Goal: Information Seeking & Learning: Check status

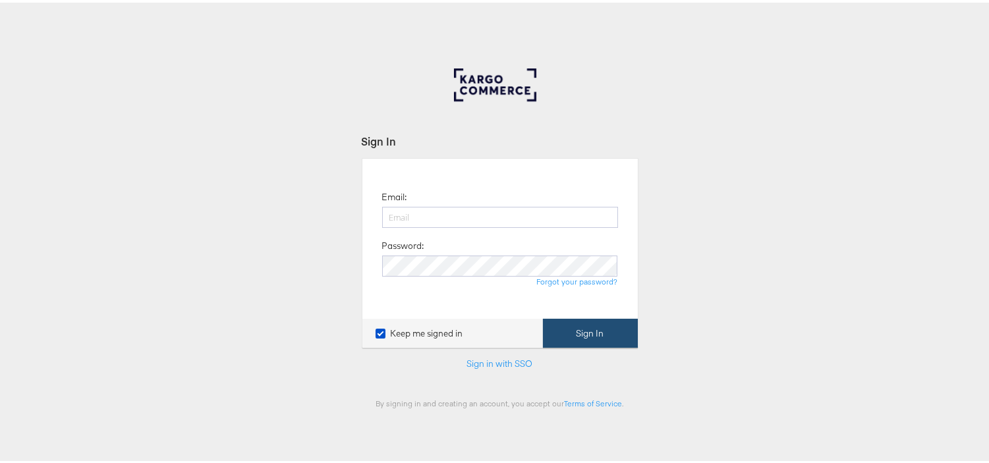
type input "aparna.doniparthi@kargo.com"
click at [578, 328] on button "Sign In" at bounding box center [590, 331] width 95 height 30
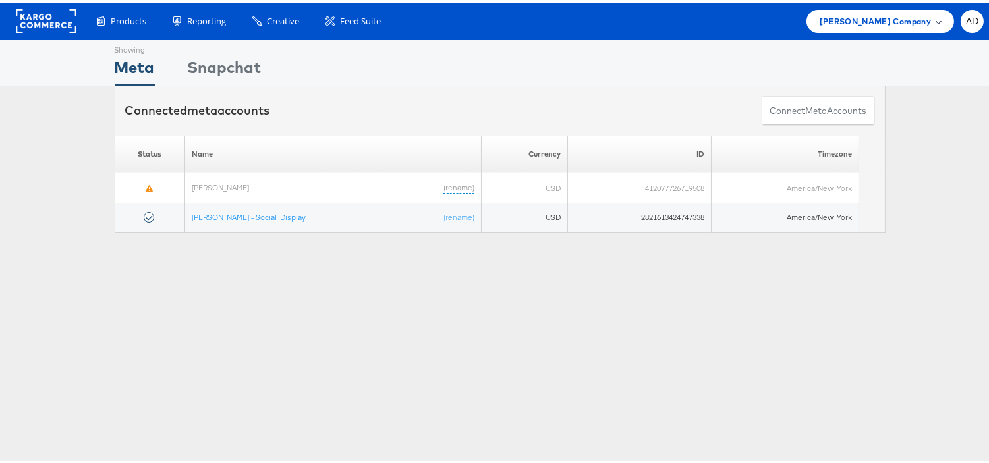
click at [896, 18] on span "[PERSON_NAME] Company" at bounding box center [874, 19] width 111 height 14
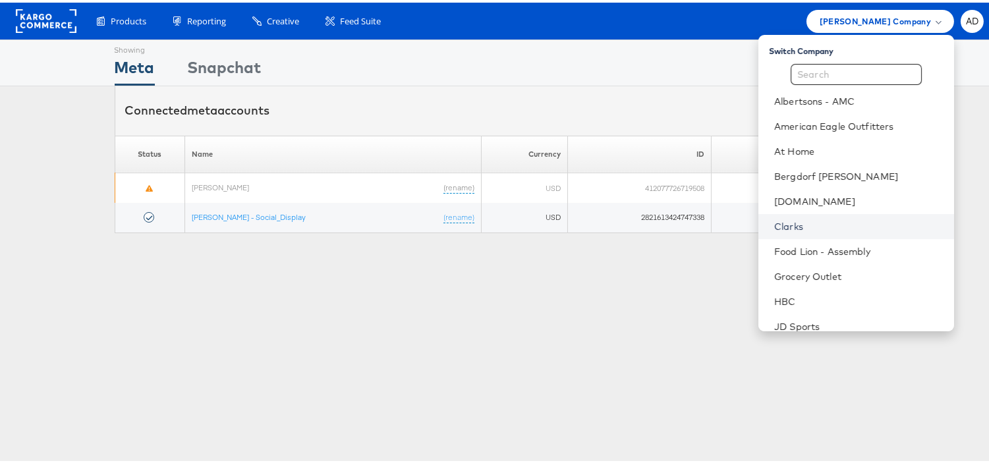
scroll to position [213, 0]
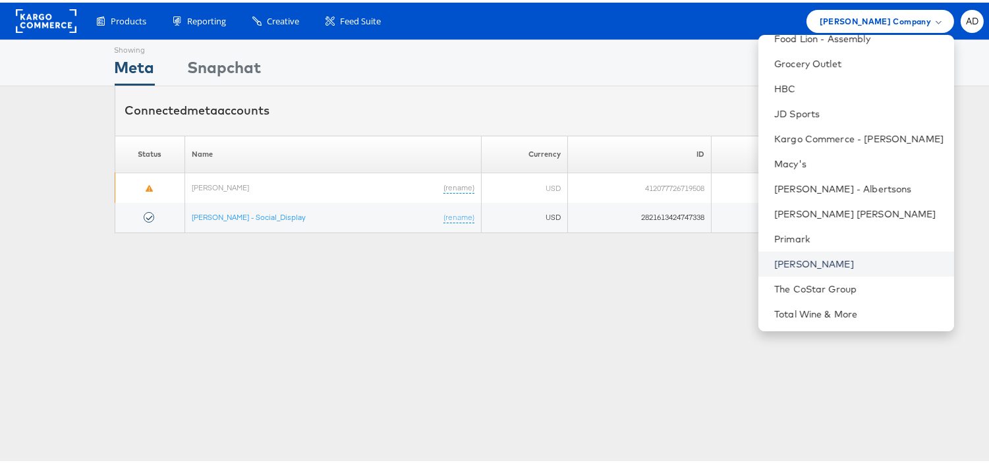
click at [779, 260] on link "[PERSON_NAME]" at bounding box center [858, 261] width 169 height 13
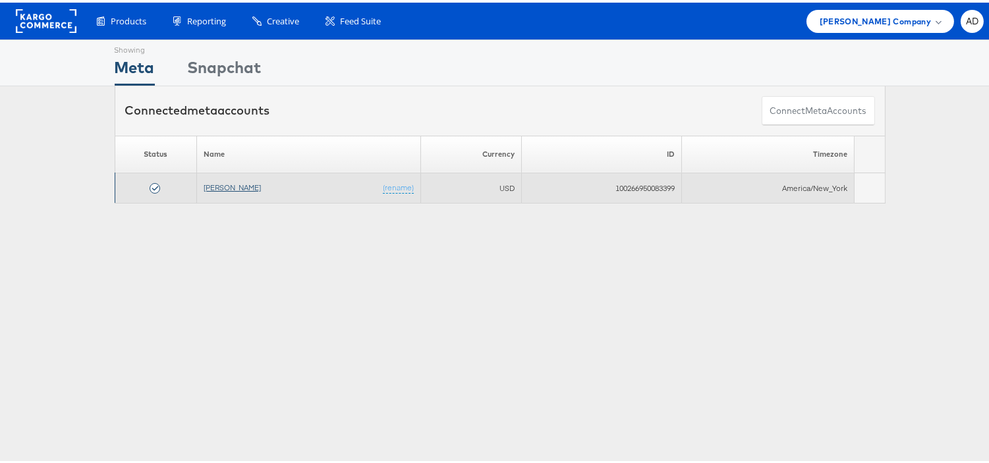
click at [227, 180] on link "[PERSON_NAME]" at bounding box center [232, 185] width 57 height 10
click at [209, 184] on link "[PERSON_NAME]" at bounding box center [232, 185] width 57 height 10
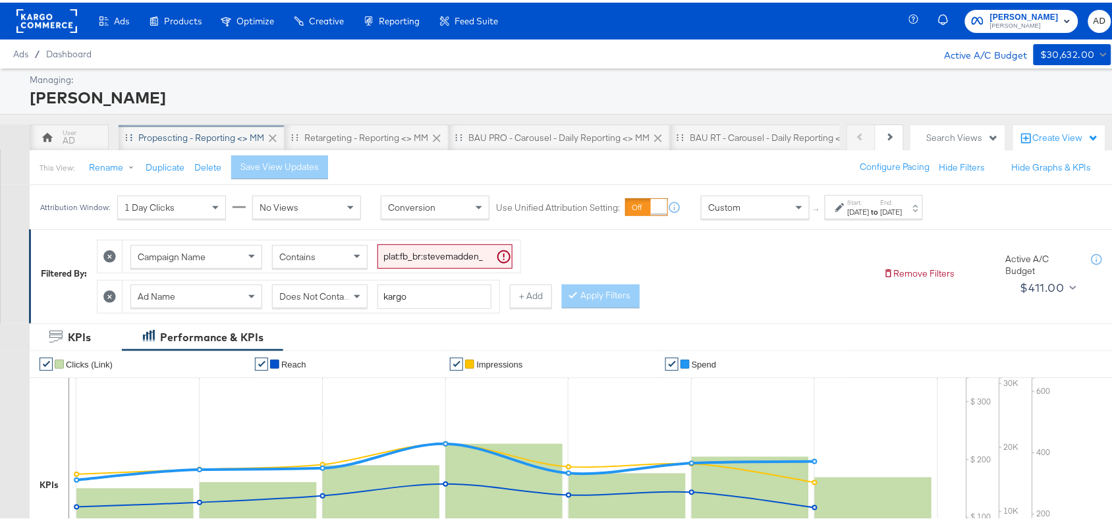
click at [192, 136] on div "Propescting - Reporting <> MM" at bounding box center [201, 135] width 126 height 13
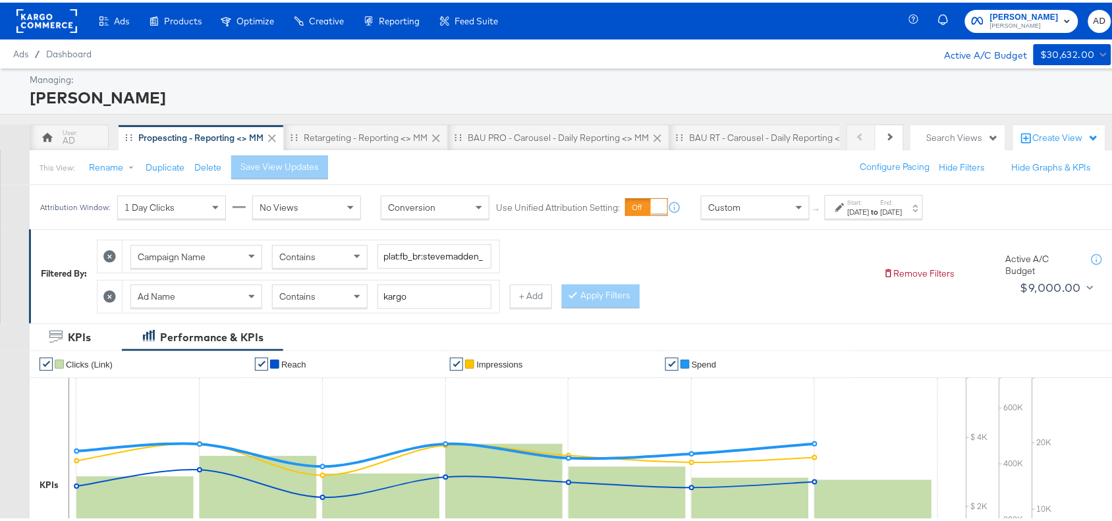
click at [902, 200] on label "End:" at bounding box center [892, 200] width 22 height 9
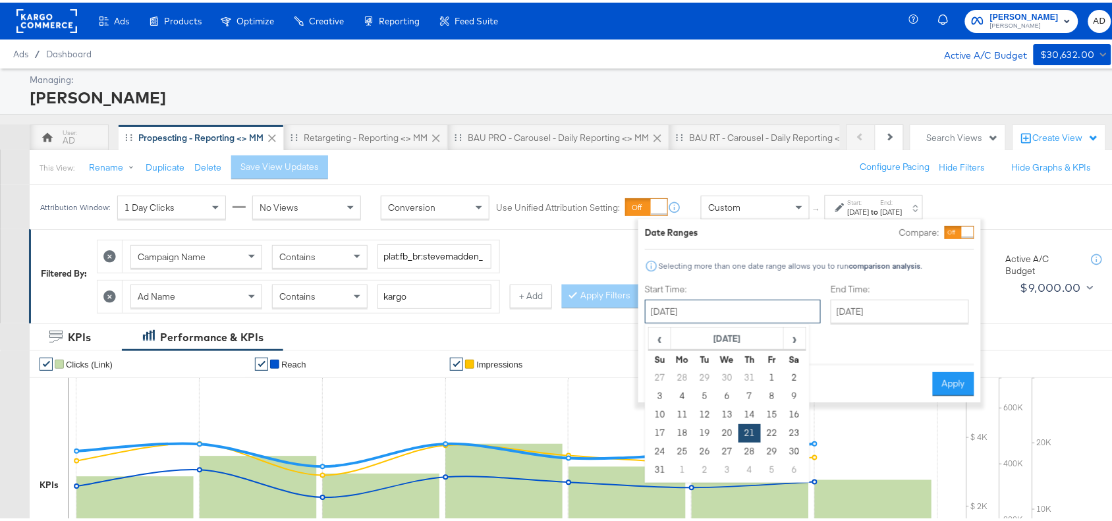
click at [720, 302] on input "[DATE]" at bounding box center [733, 309] width 176 height 24
click at [795, 337] on span "›" at bounding box center [794, 336] width 20 height 20
click at [716, 415] on td "17" at bounding box center [727, 412] width 22 height 18
type input "[DATE]"
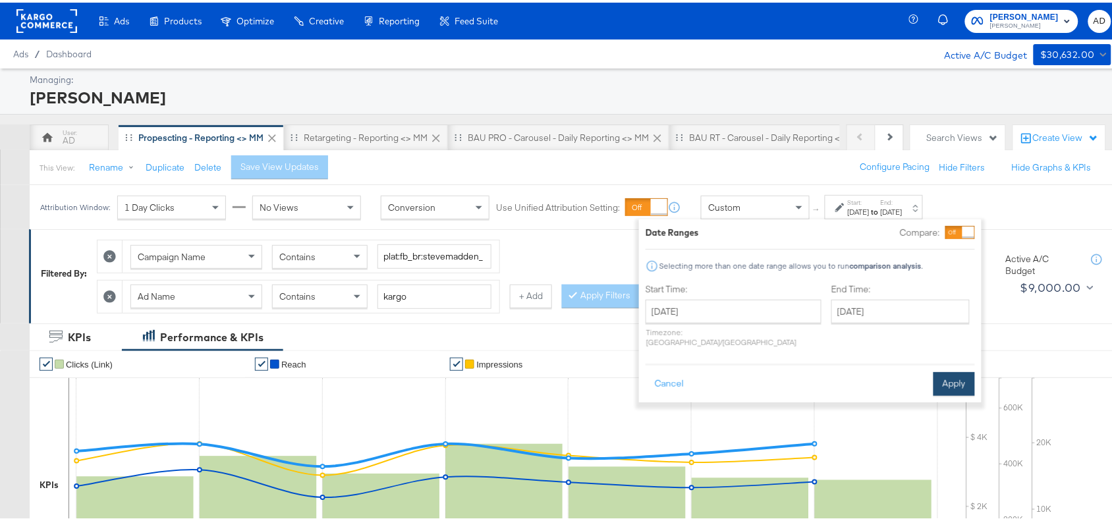
click at [968, 369] on button "Apply" at bounding box center [953, 381] width 41 height 24
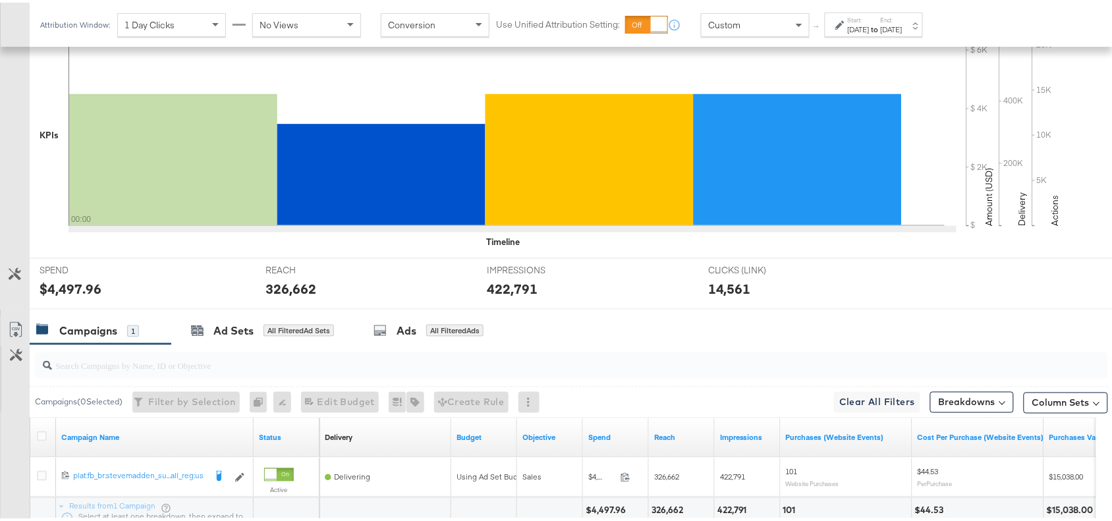
scroll to position [462, 0]
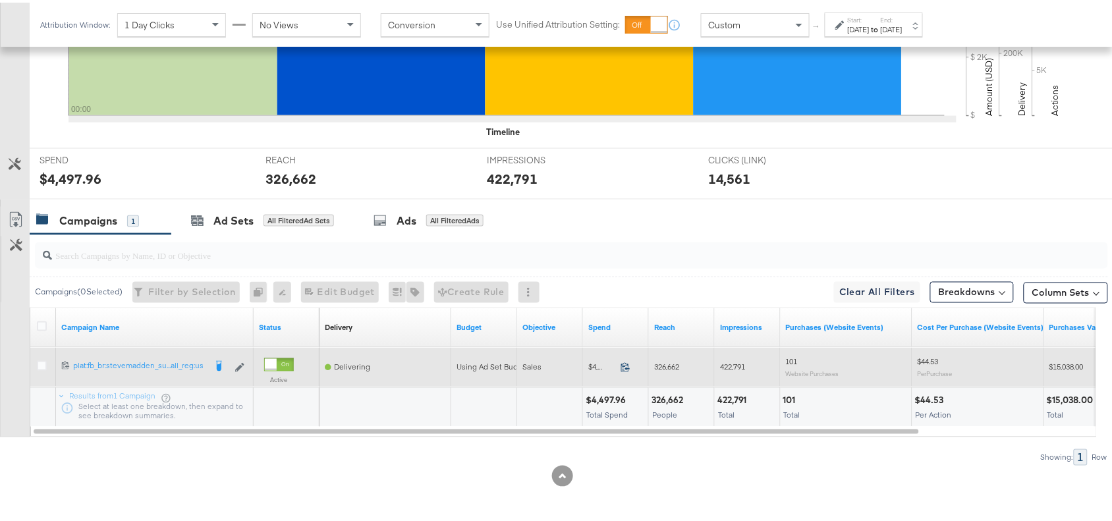
click at [626, 369] on icon at bounding box center [625, 365] width 10 height 10
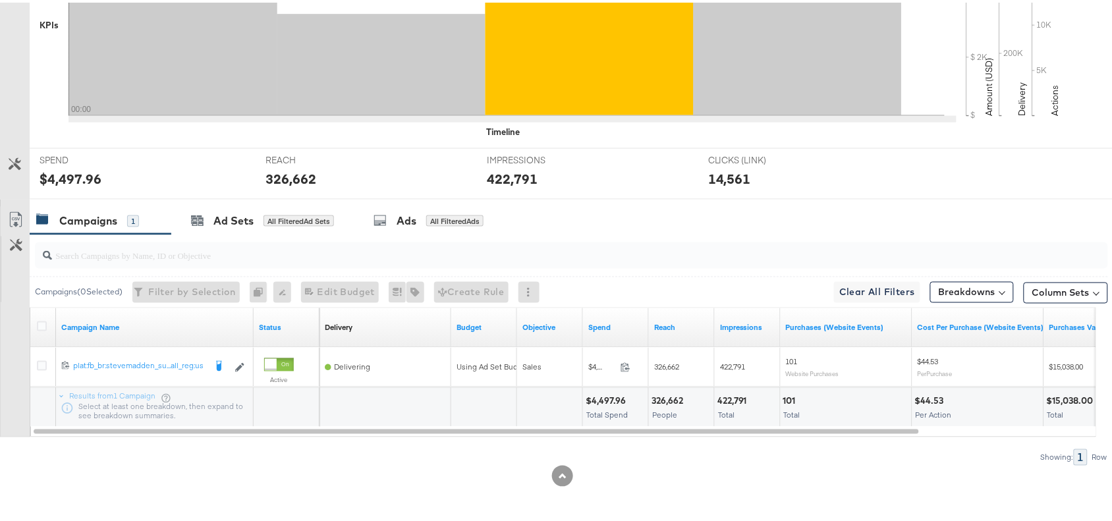
scroll to position [0, 0]
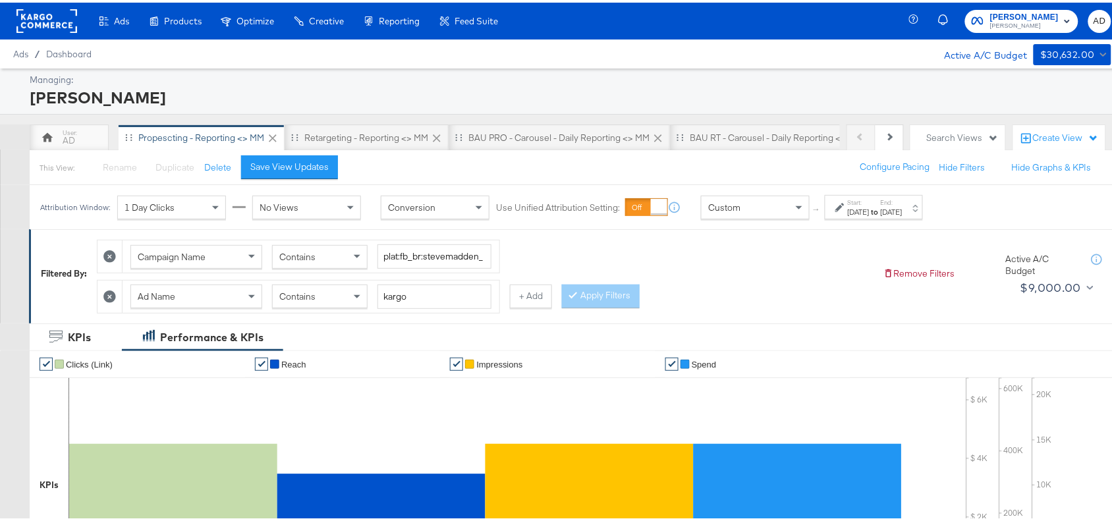
click at [869, 212] on div "[DATE]" at bounding box center [859, 209] width 22 height 11
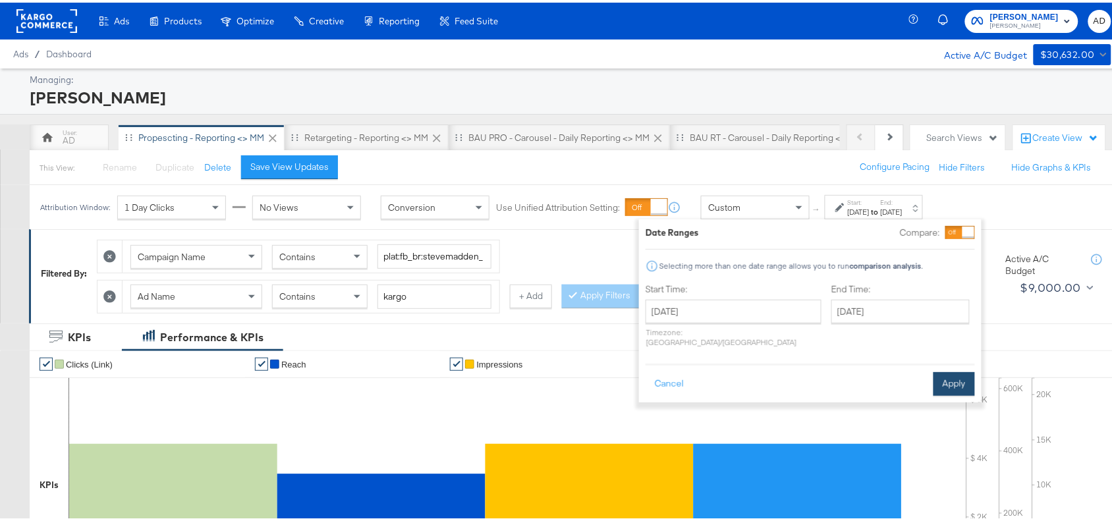
click at [946, 379] on button "Apply" at bounding box center [953, 381] width 41 height 24
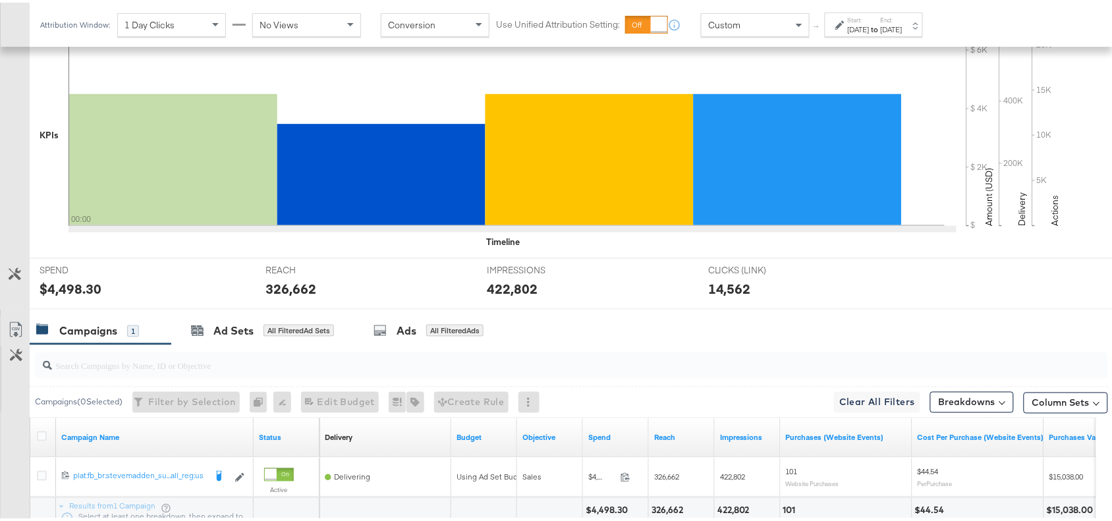
scroll to position [462, 0]
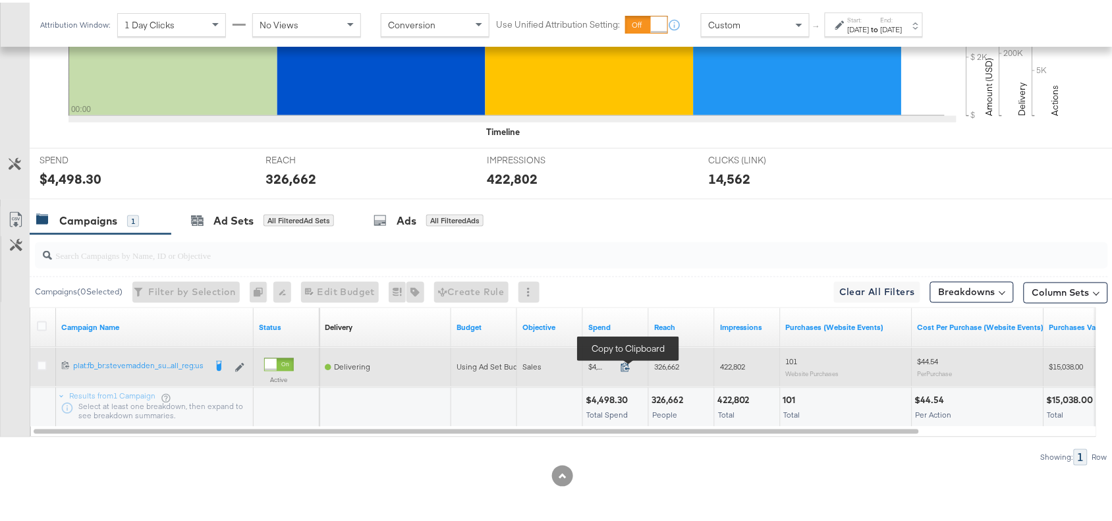
click at [624, 369] on icon at bounding box center [625, 365] width 10 height 10
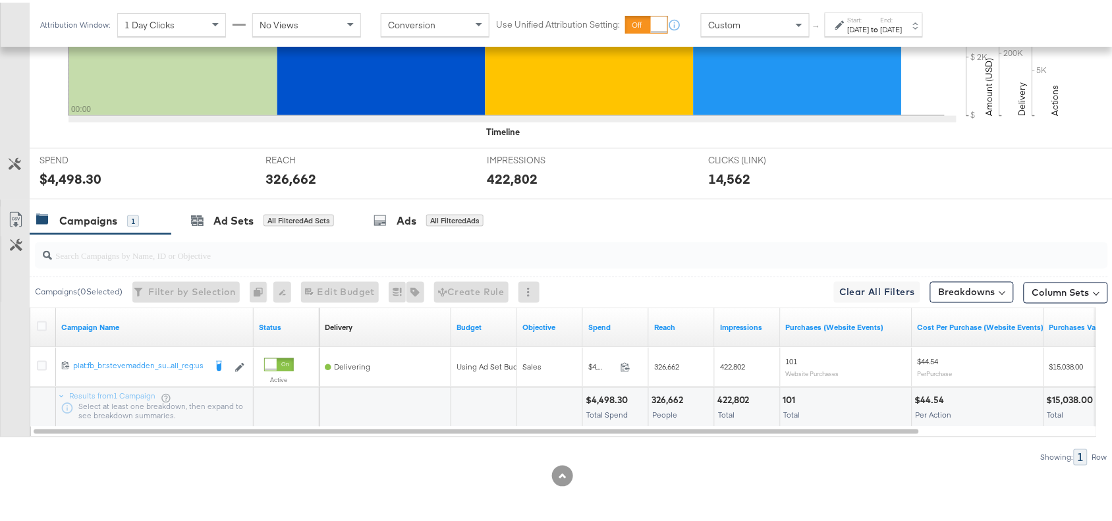
click at [667, 398] on div "326,662" at bounding box center [669, 398] width 36 height 13
copy div "326,662"
click at [667, 398] on div "326,662" at bounding box center [669, 398] width 36 height 13
click at [746, 396] on div "422,802" at bounding box center [735, 398] width 36 height 13
copy div "422,802"
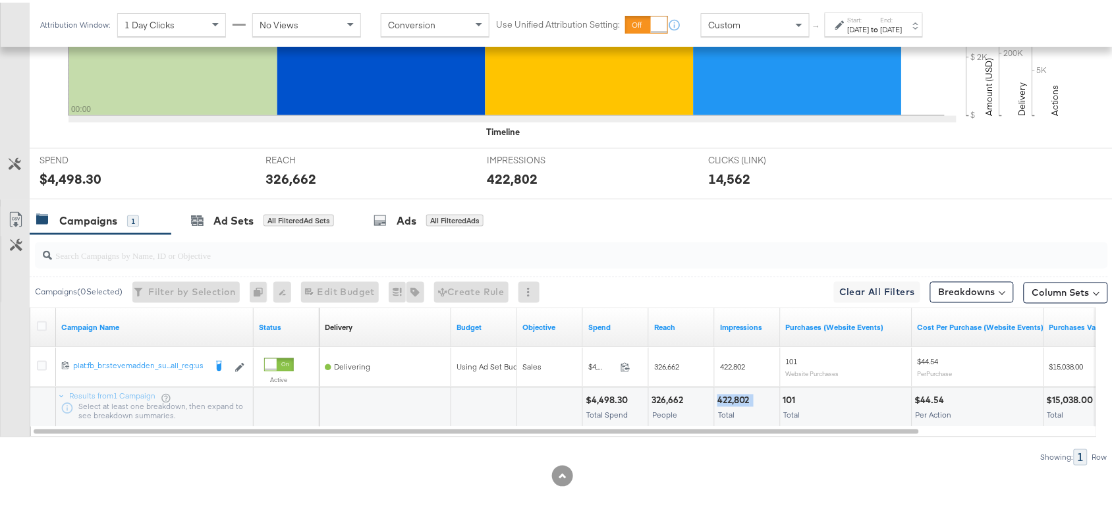
click at [746, 396] on div "422,802" at bounding box center [735, 398] width 36 height 13
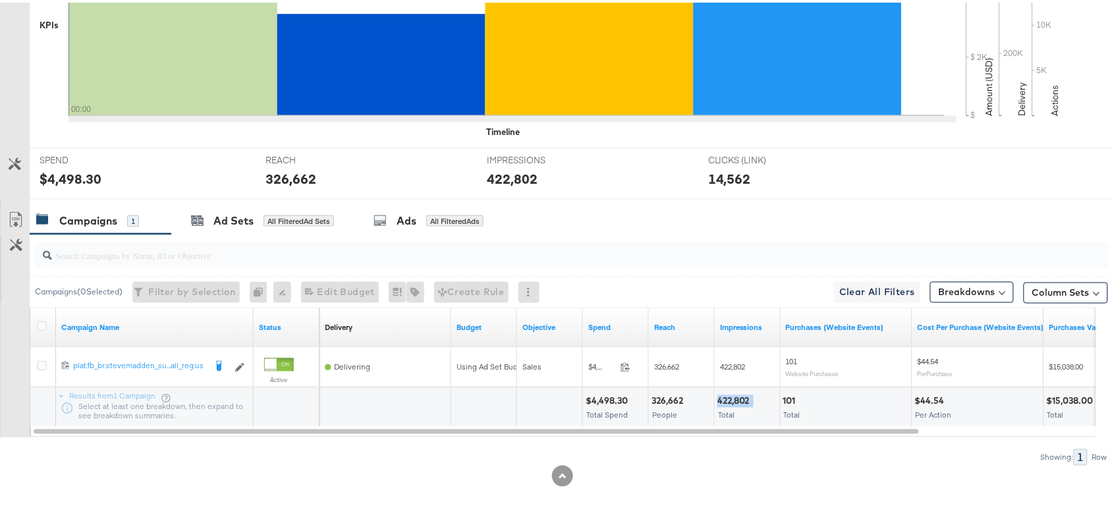
scroll to position [0, 0]
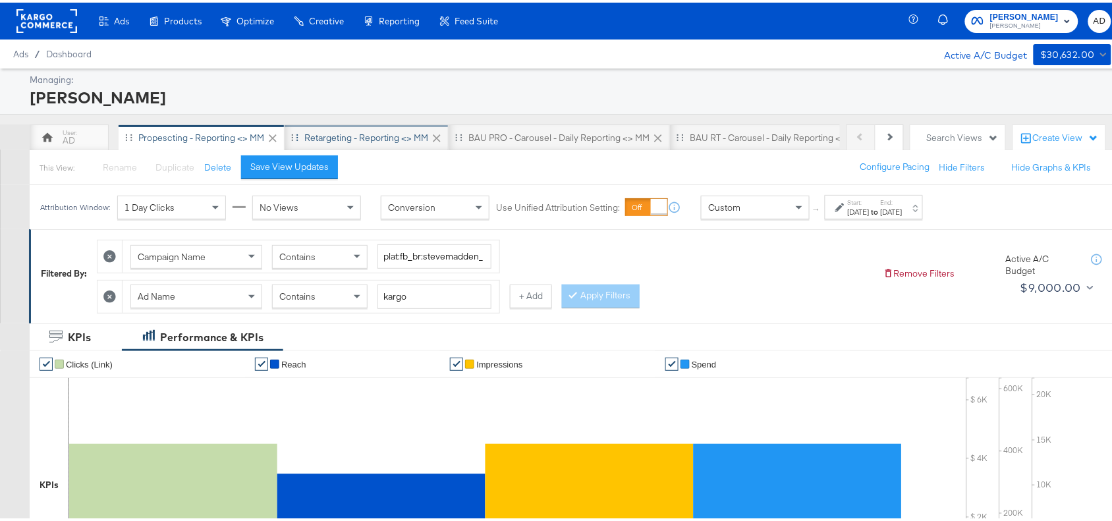
click at [361, 133] on div "Retargeting - Reporting <> MM" at bounding box center [366, 135] width 124 height 13
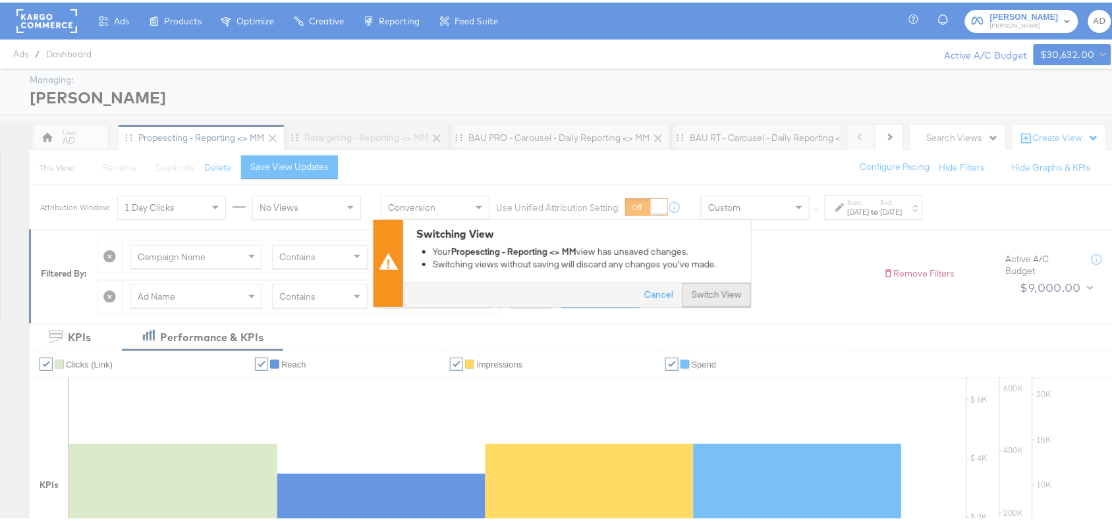
click at [719, 291] on button "Switch View" at bounding box center [716, 293] width 68 height 24
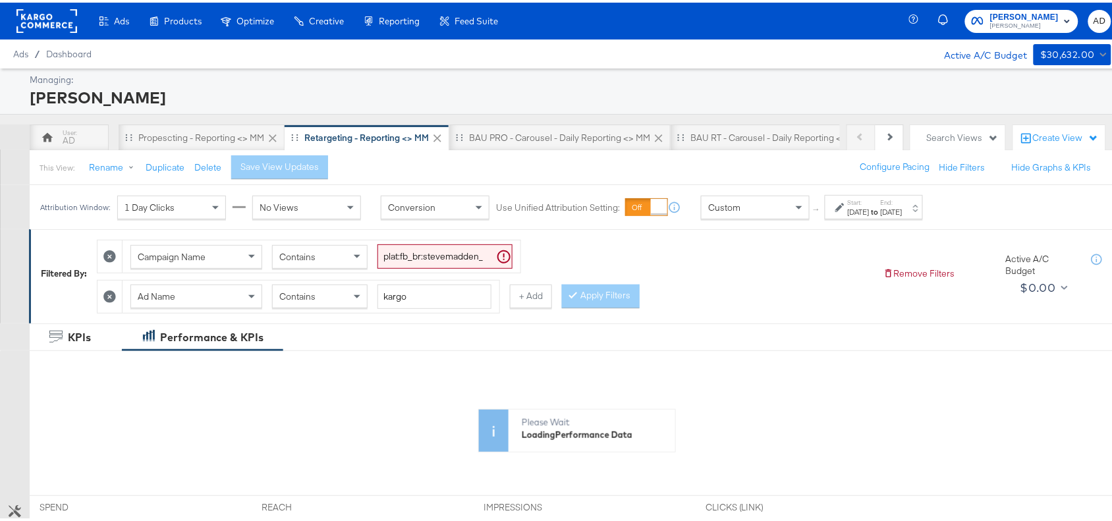
click at [881, 213] on strong "to" at bounding box center [874, 209] width 11 height 10
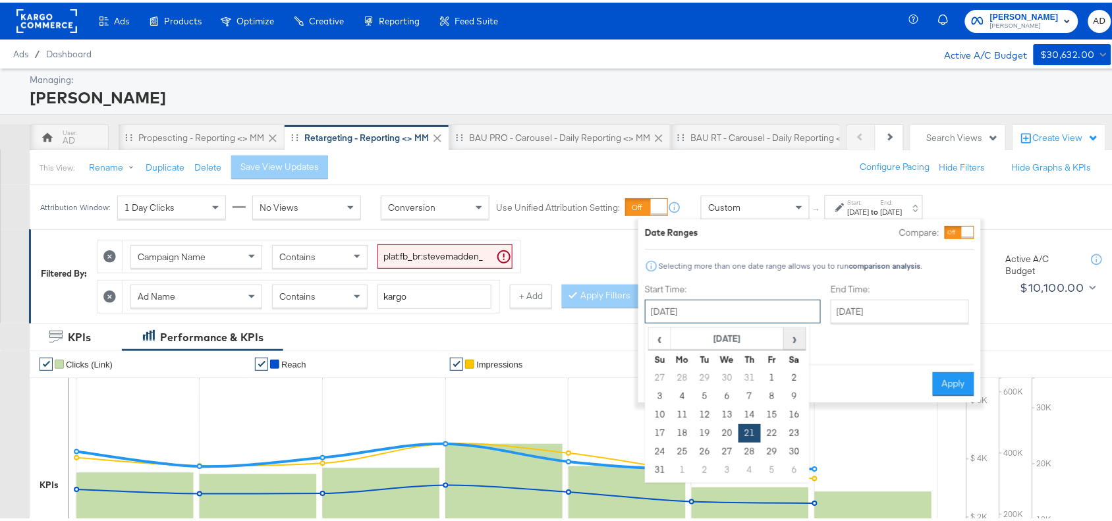
drag, startPoint x: 726, startPoint y: 301, endPoint x: 797, endPoint y: 338, distance: 79.5
click at [797, 321] on div "[DATE] ‹ [DATE] › Su Mo Tu We Th Fr Sa 27 28 29 30 31 1 2 3 4 5 6 7 8 9 10 11 1…" at bounding box center [733, 309] width 176 height 24
click at [797, 338] on span "›" at bounding box center [794, 336] width 20 height 20
click at [726, 408] on td "17" at bounding box center [727, 412] width 22 height 18
type input "[DATE]"
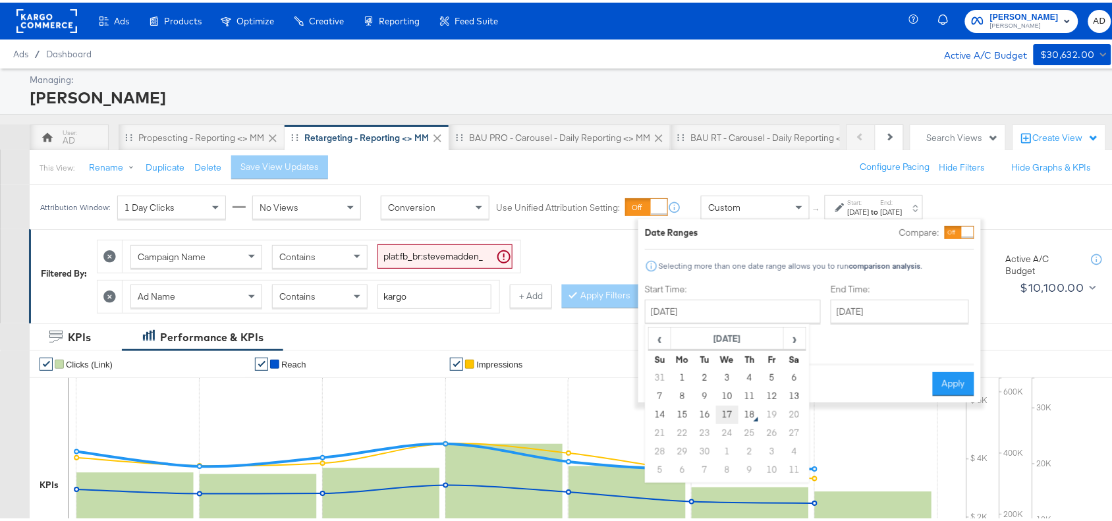
type input "[DATE]"
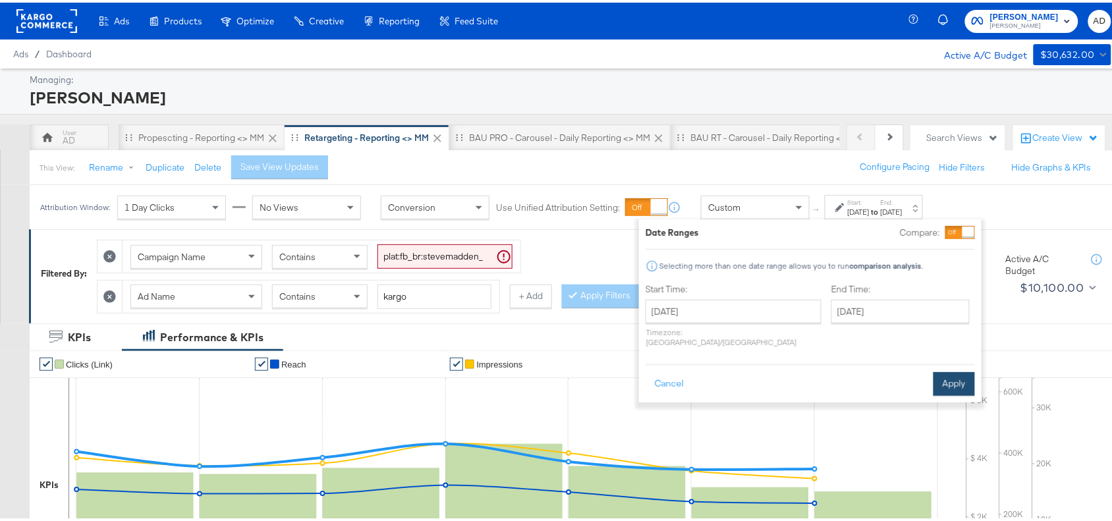
click at [950, 369] on button "Apply" at bounding box center [953, 381] width 41 height 24
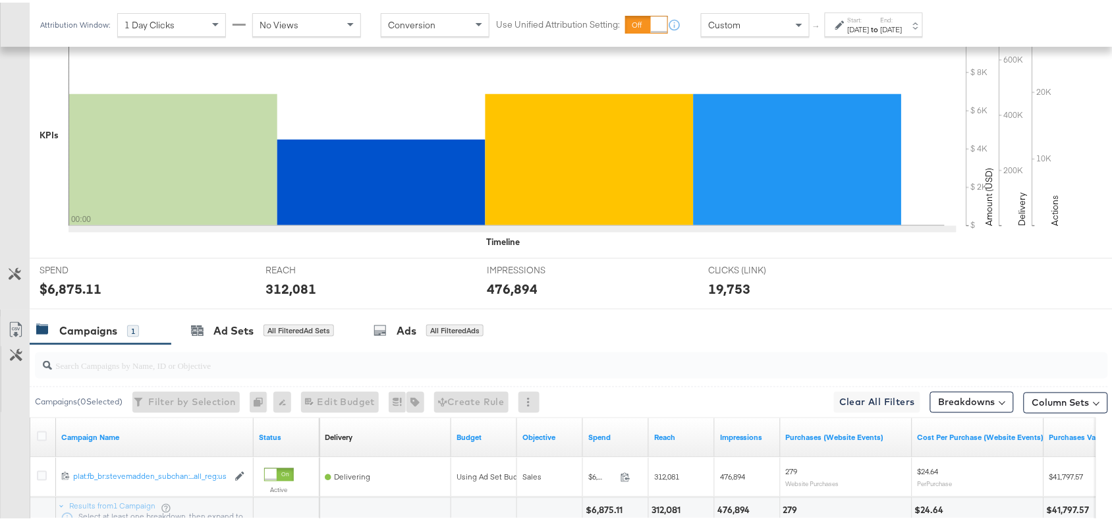
scroll to position [462, 0]
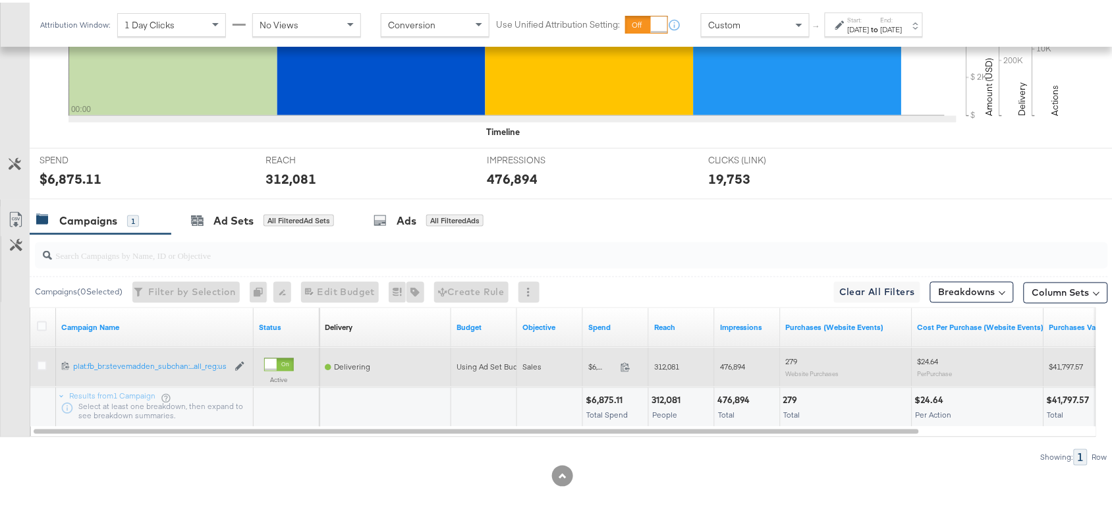
click at [626, 370] on span at bounding box center [629, 367] width 28 height 10
click at [626, 368] on icon at bounding box center [625, 364] width 9 height 9
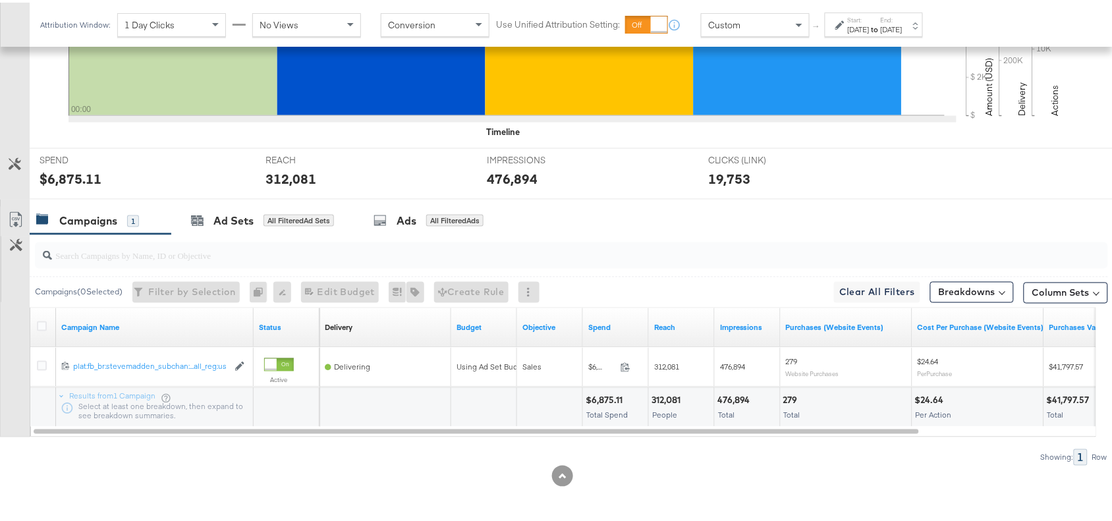
click at [659, 404] on div "312,081" at bounding box center [667, 398] width 33 height 13
copy div "312,081"
click at [659, 404] on div "312,081" at bounding box center [667, 398] width 33 height 13
click at [730, 400] on div "476,894" at bounding box center [735, 398] width 37 height 13
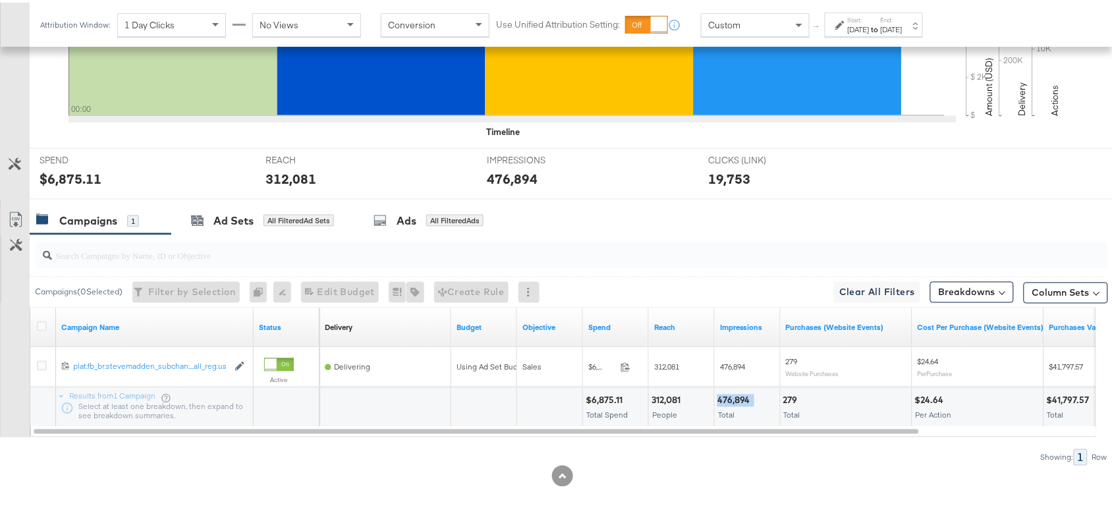
scroll to position [0, 0]
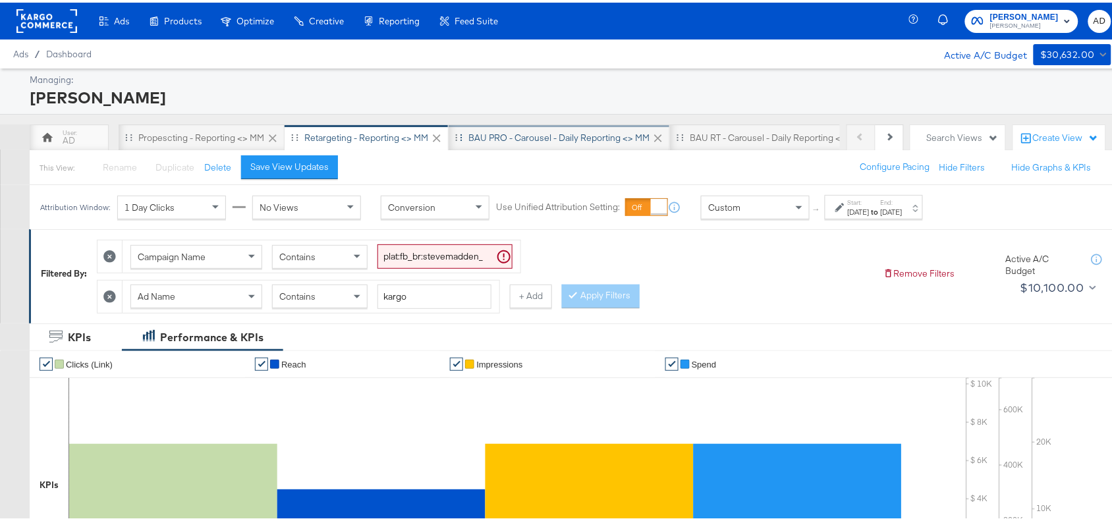
click at [538, 133] on div "BAU PRO - Carousel - Daily Reporting <> MM" at bounding box center [558, 135] width 181 height 13
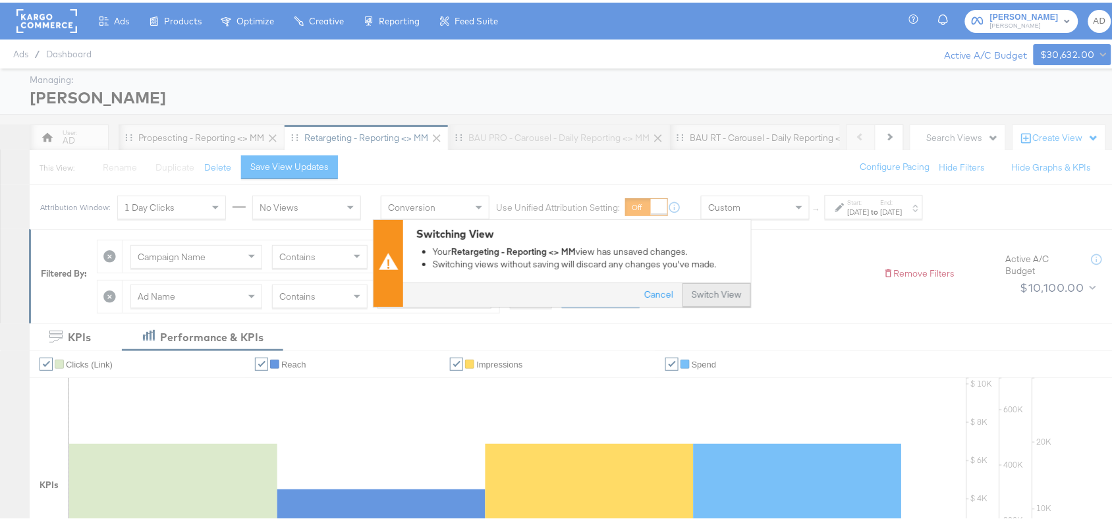
click at [706, 297] on button "Switch View" at bounding box center [716, 293] width 68 height 24
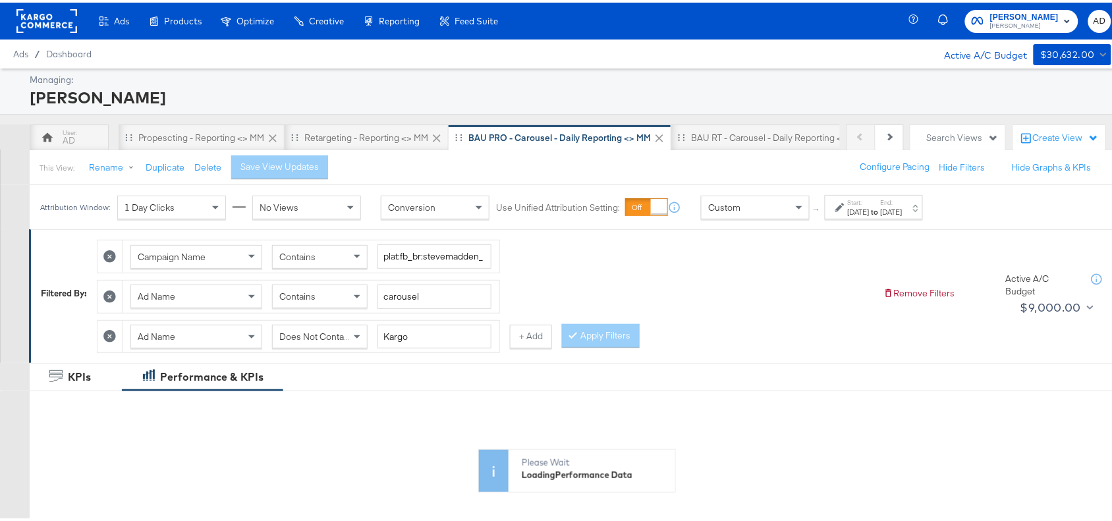
click at [869, 209] on div "[DATE]" at bounding box center [859, 209] width 22 height 11
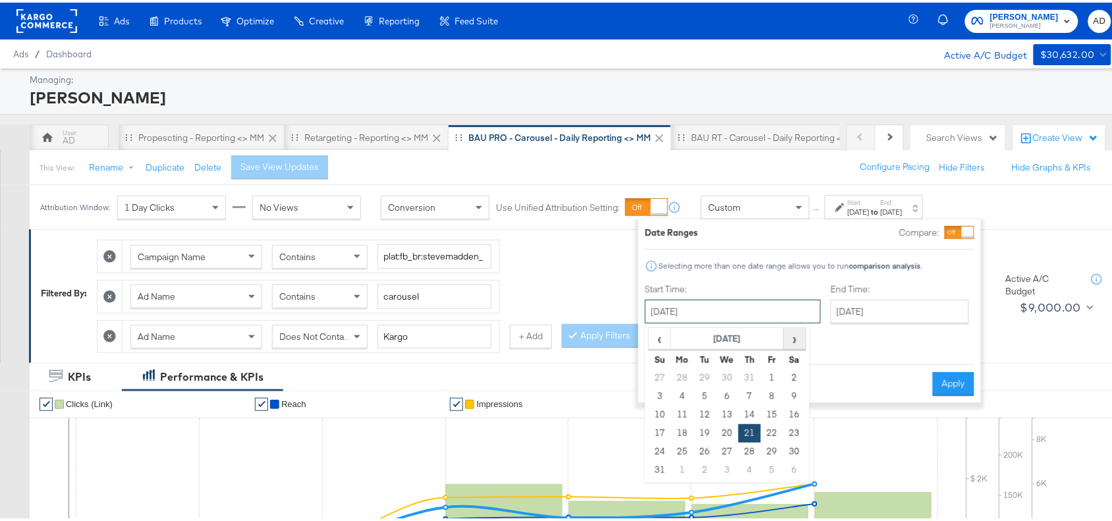
drag, startPoint x: 732, startPoint y: 304, endPoint x: 788, endPoint y: 346, distance: 70.1
click at [788, 321] on div "[DATE] ‹ [DATE] › Su Mo Tu We Th Fr Sa 27 28 29 30 31 1 2 3 4 5 6 7 8 9 10 11 1…" at bounding box center [733, 309] width 176 height 24
click at [788, 346] on span "›" at bounding box center [794, 336] width 20 height 20
click at [730, 408] on td "17" at bounding box center [727, 412] width 22 height 18
type input "[DATE]"
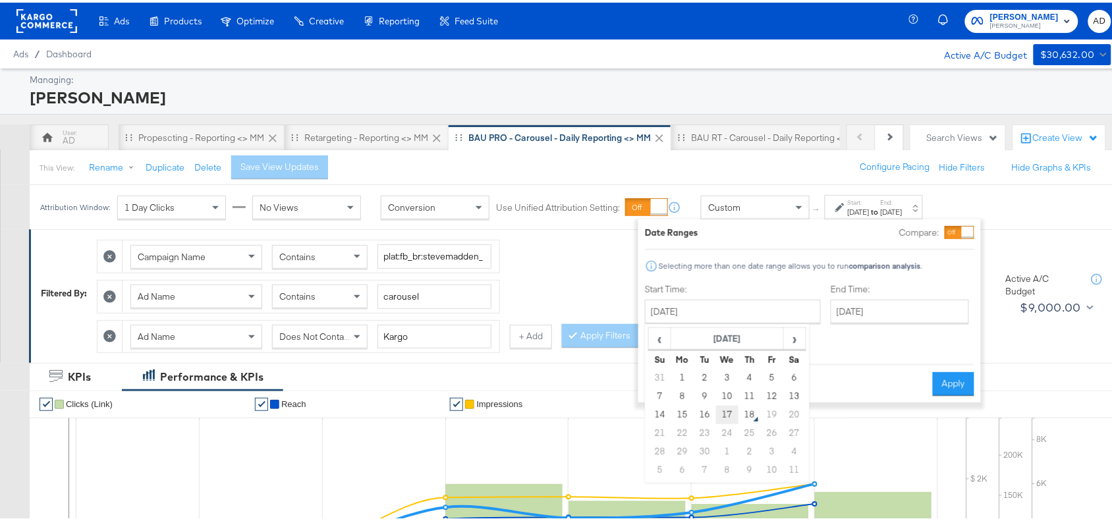
type input "[DATE]"
click at [954, 369] on button "Apply" at bounding box center [953, 381] width 41 height 24
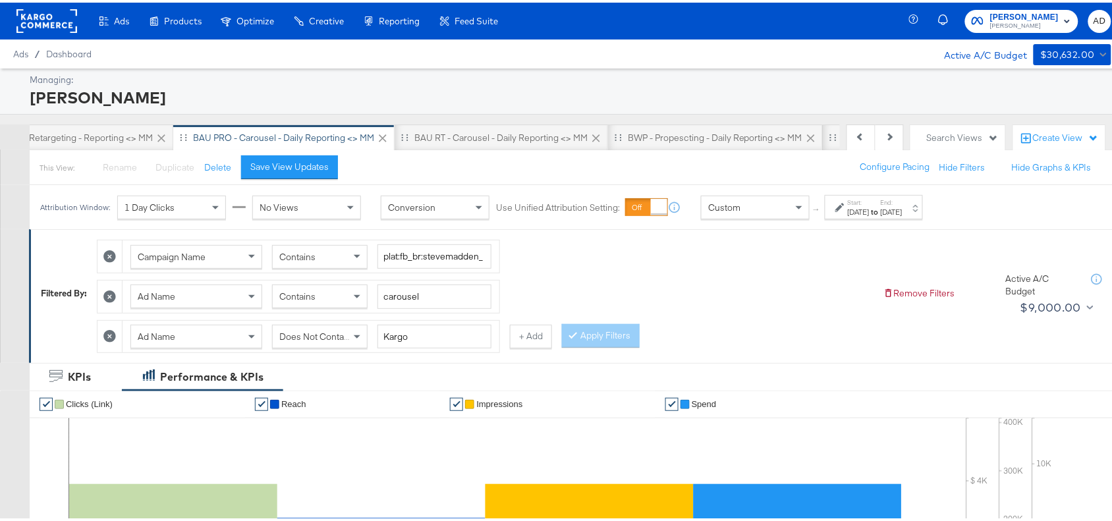
scroll to position [503, 0]
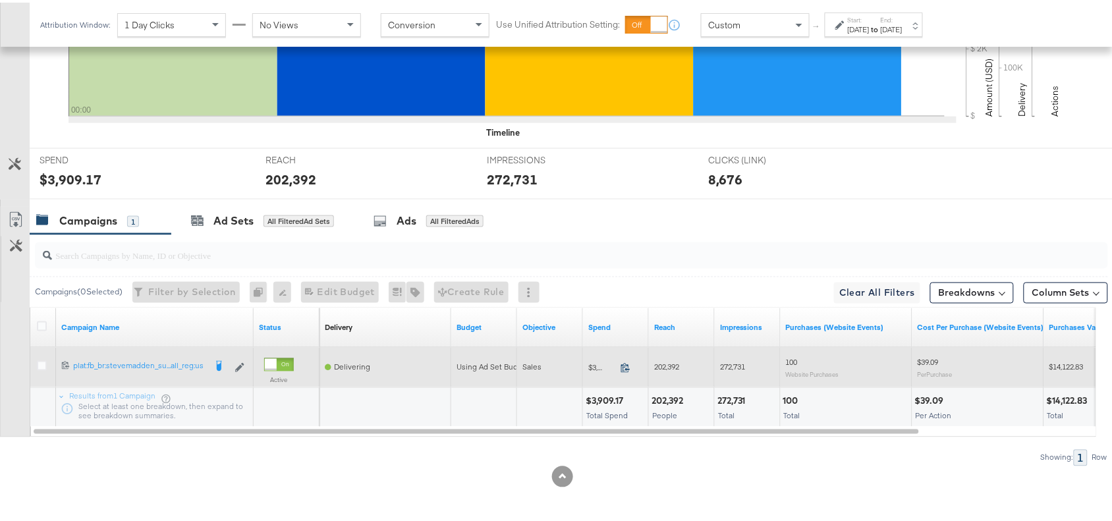
click at [620, 366] on span at bounding box center [629, 367] width 28 height 10
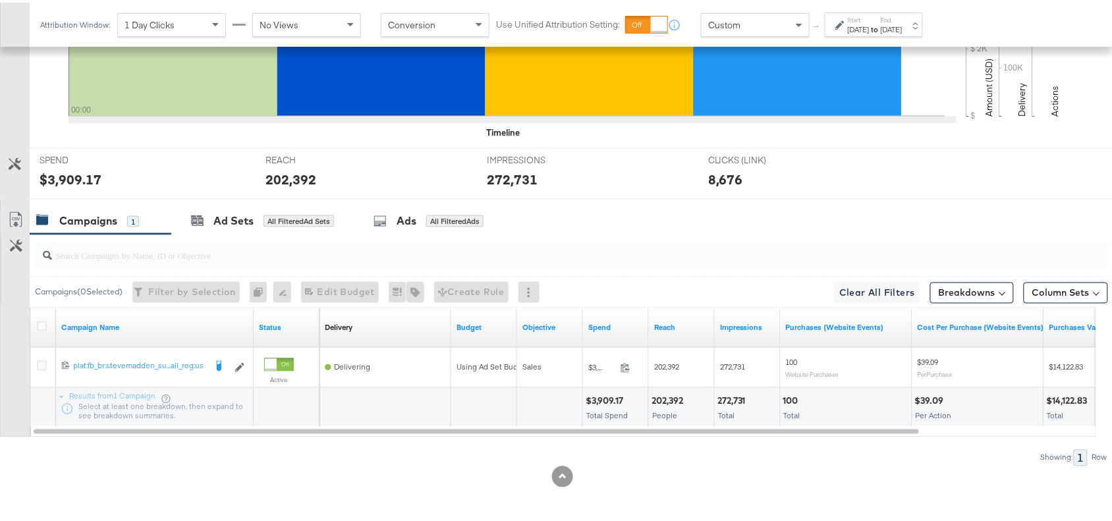
click at [667, 394] on div "202,392" at bounding box center [669, 399] width 36 height 13
copy div "202,392"
click at [667, 394] on div "202,392" at bounding box center [669, 399] width 36 height 13
click at [731, 400] on div "272,731" at bounding box center [733, 399] width 32 height 13
copy div "272,731"
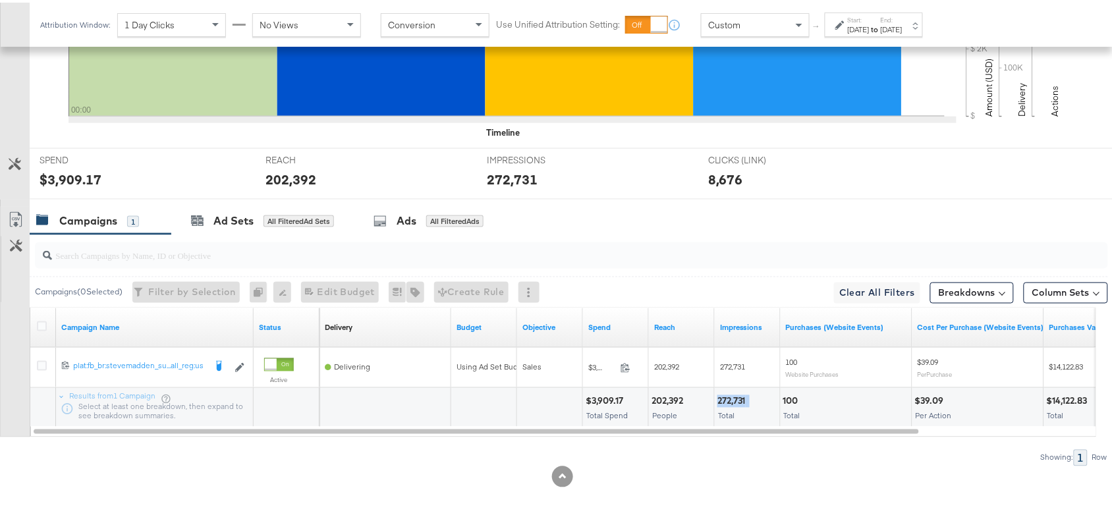
click at [731, 400] on div "272,731" at bounding box center [733, 399] width 32 height 13
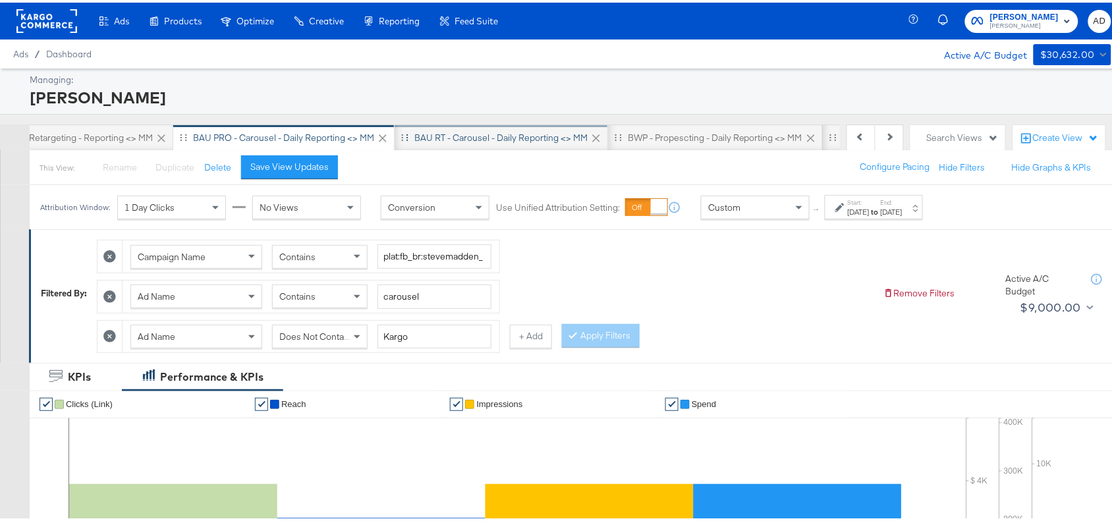
click at [432, 136] on div "BAU RT - Carousel - Daily Reporting <> MM" at bounding box center [500, 135] width 173 height 13
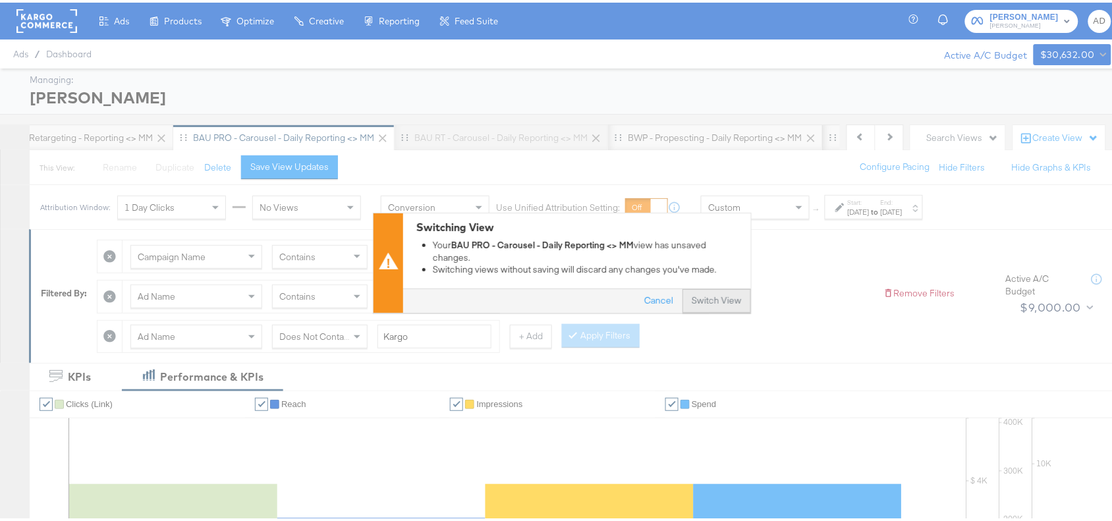
click at [699, 294] on button "Switch View" at bounding box center [716, 299] width 68 height 24
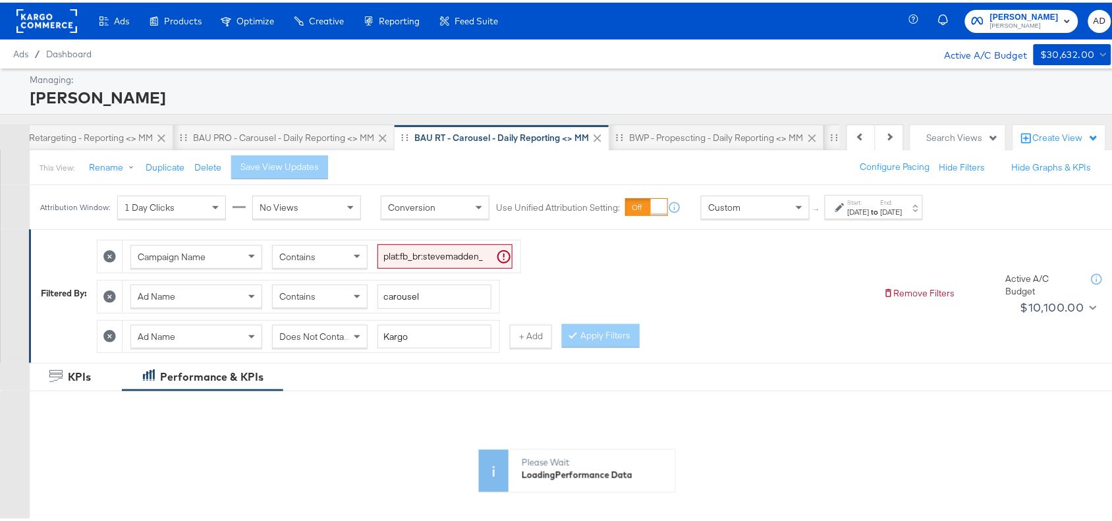
click at [869, 207] on div "[DATE]" at bounding box center [859, 209] width 22 height 11
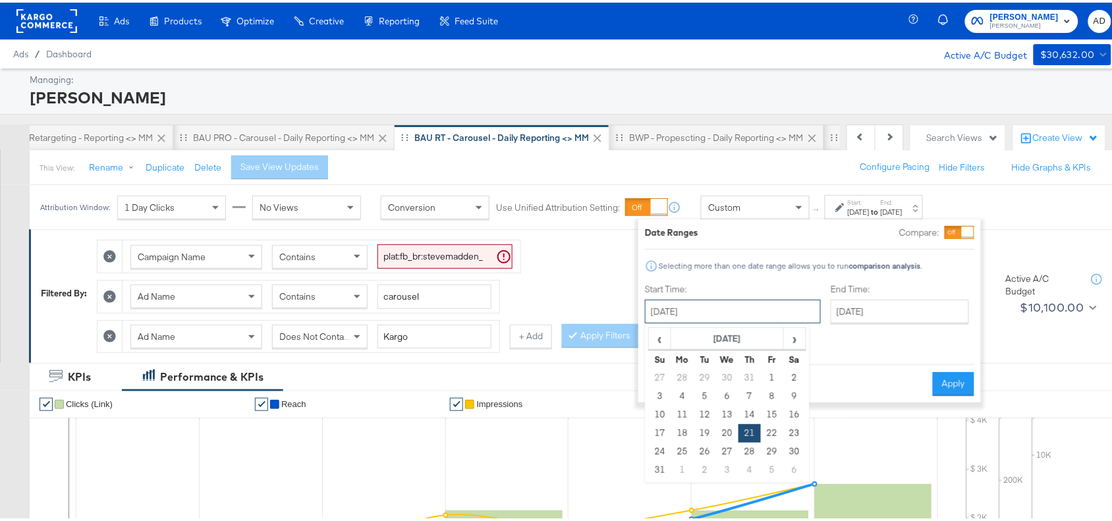
click at [742, 303] on input "[DATE]" at bounding box center [733, 309] width 176 height 24
click at [792, 333] on span "›" at bounding box center [794, 336] width 20 height 20
click at [724, 414] on td "17" at bounding box center [727, 412] width 22 height 18
type input "[DATE]"
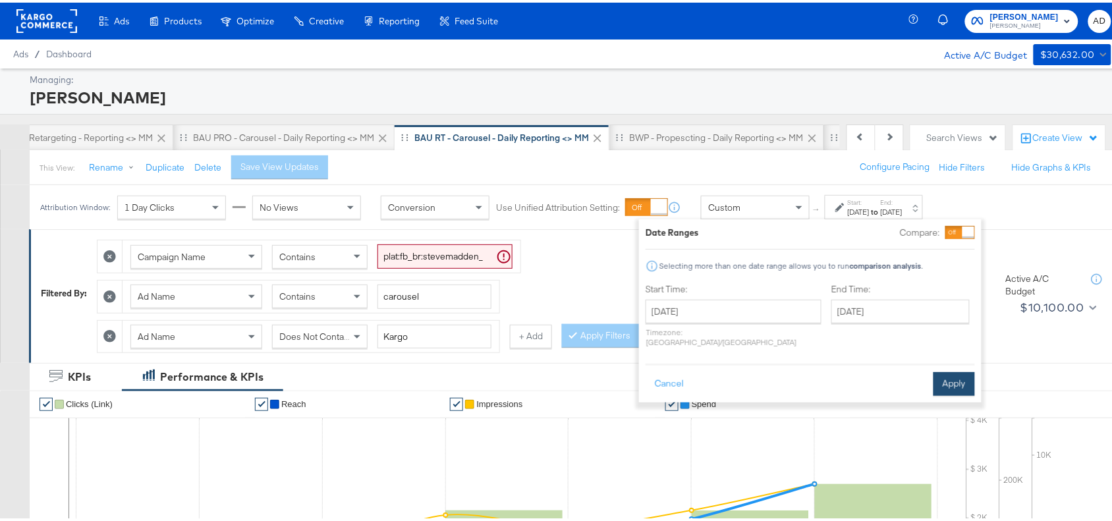
click at [952, 369] on button "Apply" at bounding box center [953, 381] width 41 height 24
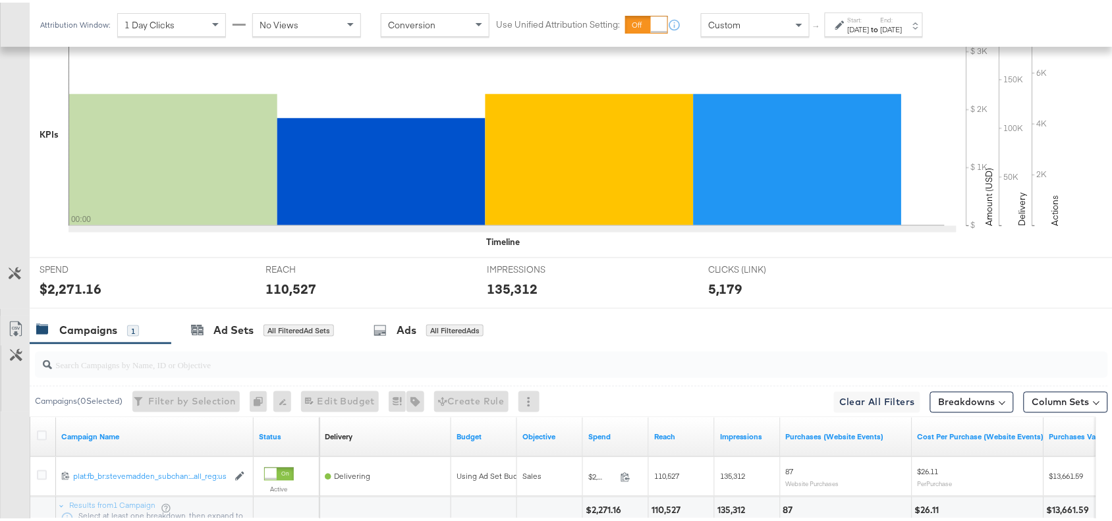
scroll to position [503, 0]
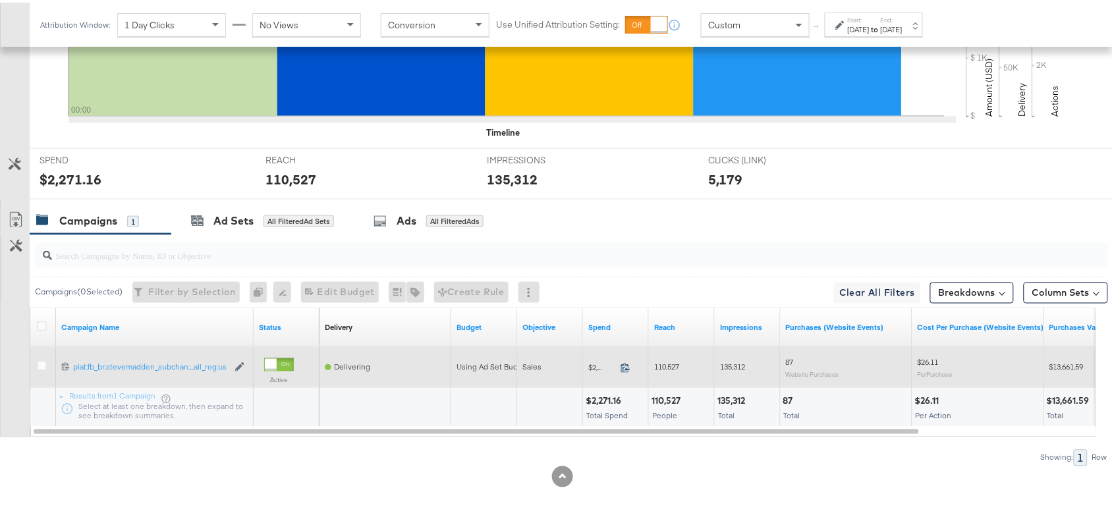
click at [623, 364] on icon at bounding box center [625, 365] width 10 height 10
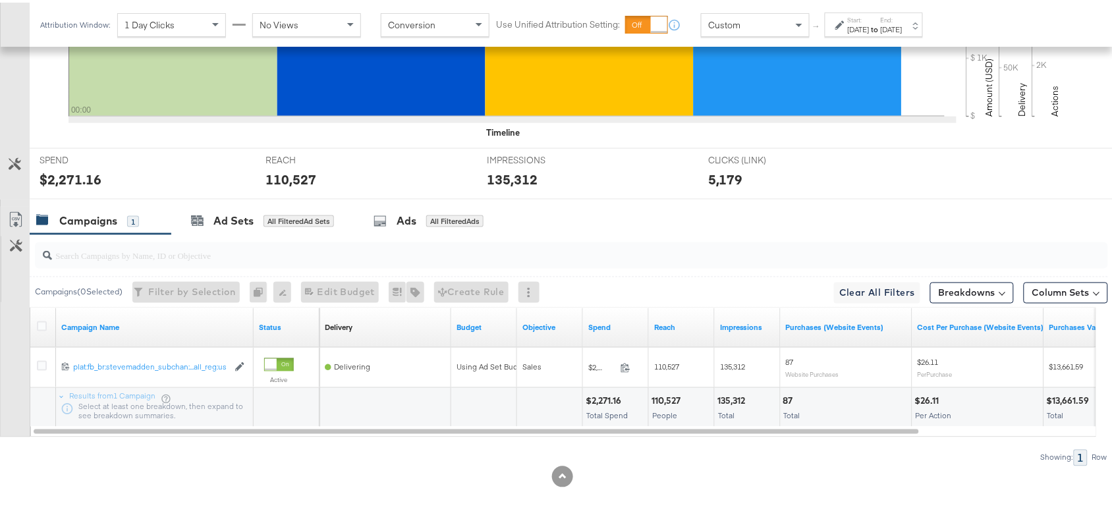
click at [654, 400] on div "110,527" at bounding box center [667, 399] width 33 height 13
copy div "110,527"
click at [654, 400] on div "110,527" at bounding box center [667, 399] width 33 height 13
click at [726, 395] on div "135,312" at bounding box center [733, 399] width 32 height 13
copy div "135,312"
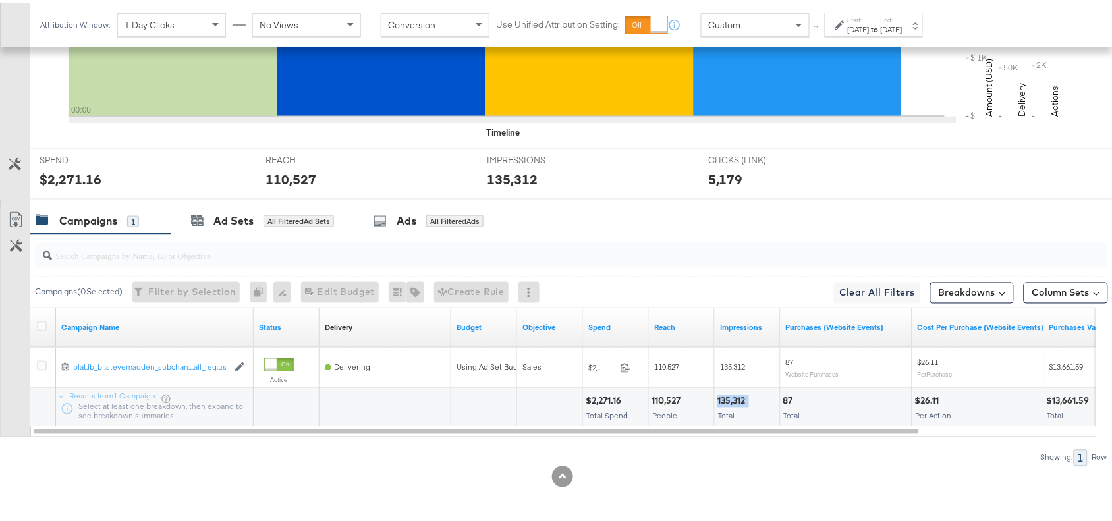
click at [726, 395] on div "135,312" at bounding box center [733, 399] width 32 height 13
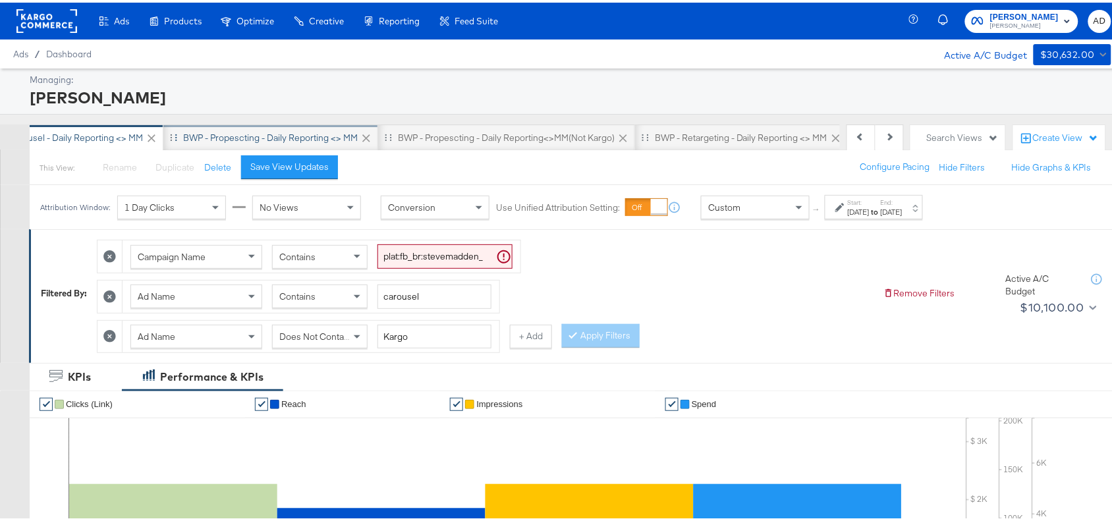
scroll to position [0, 719]
click at [265, 132] on div "BWP - Propescting - Daily Reporting <> MM" at bounding box center [271, 135] width 175 height 13
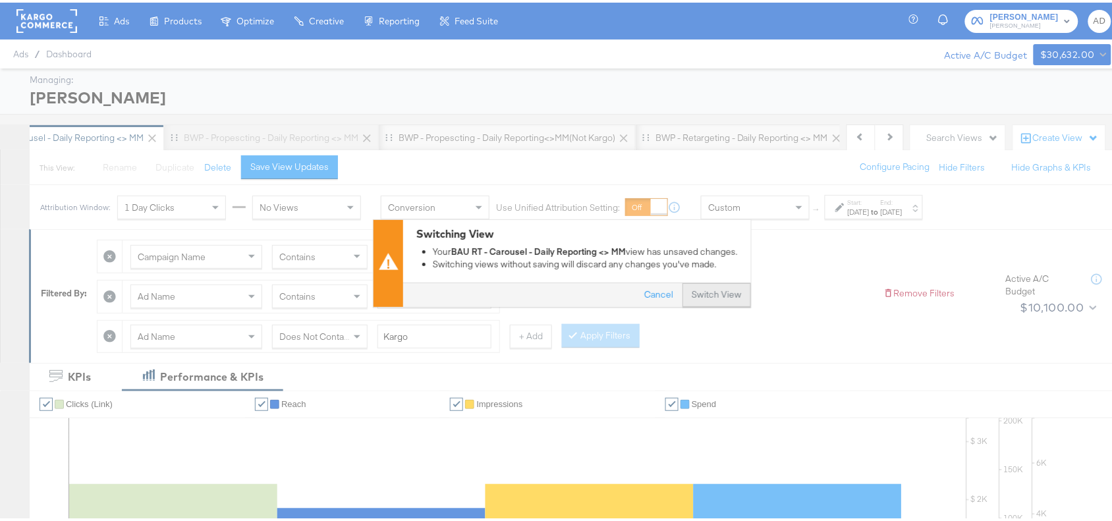
click at [697, 300] on button "Switch View" at bounding box center [716, 293] width 68 height 24
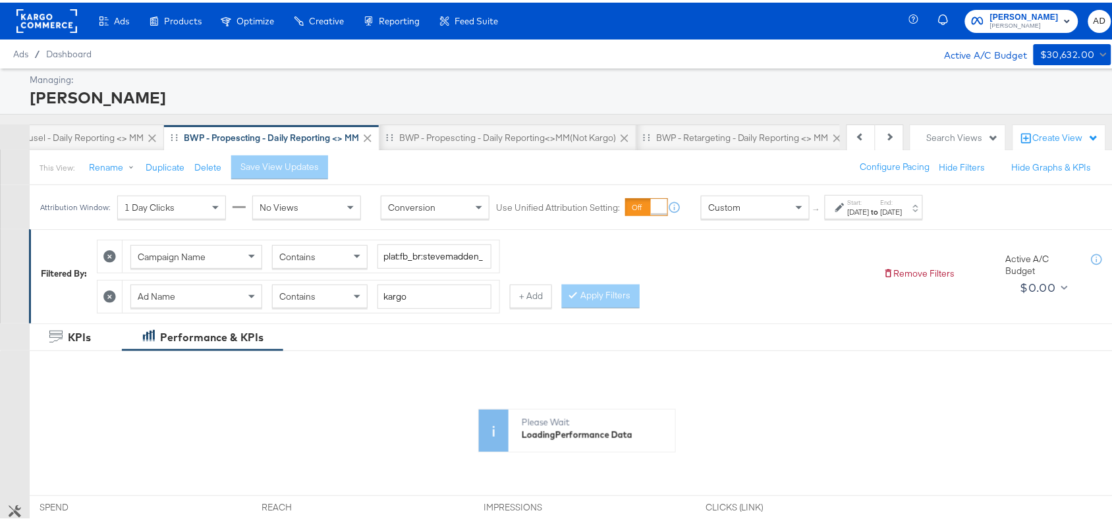
click at [869, 209] on div "[DATE]" at bounding box center [859, 209] width 22 height 11
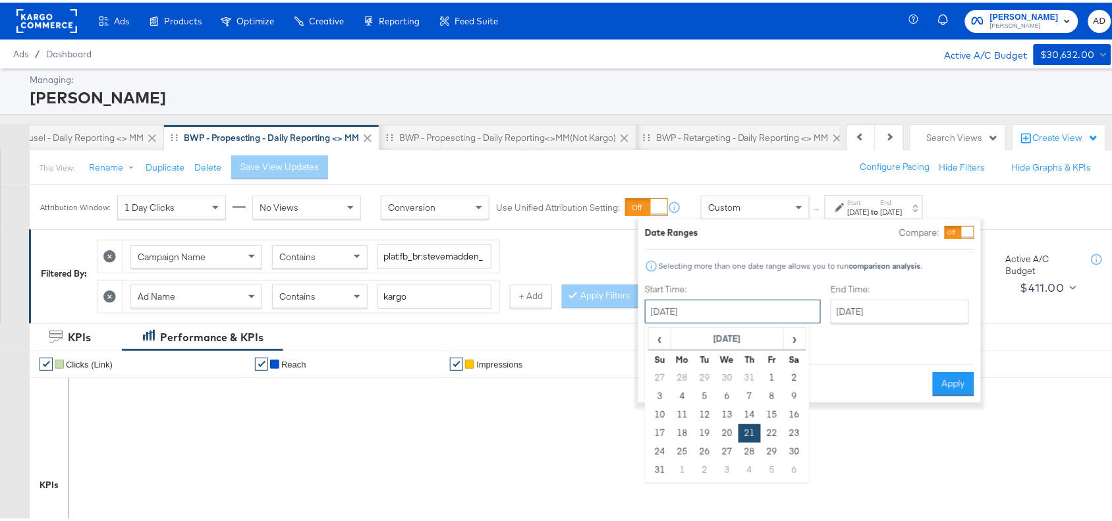
click at [719, 306] on input "[DATE]" at bounding box center [733, 309] width 176 height 24
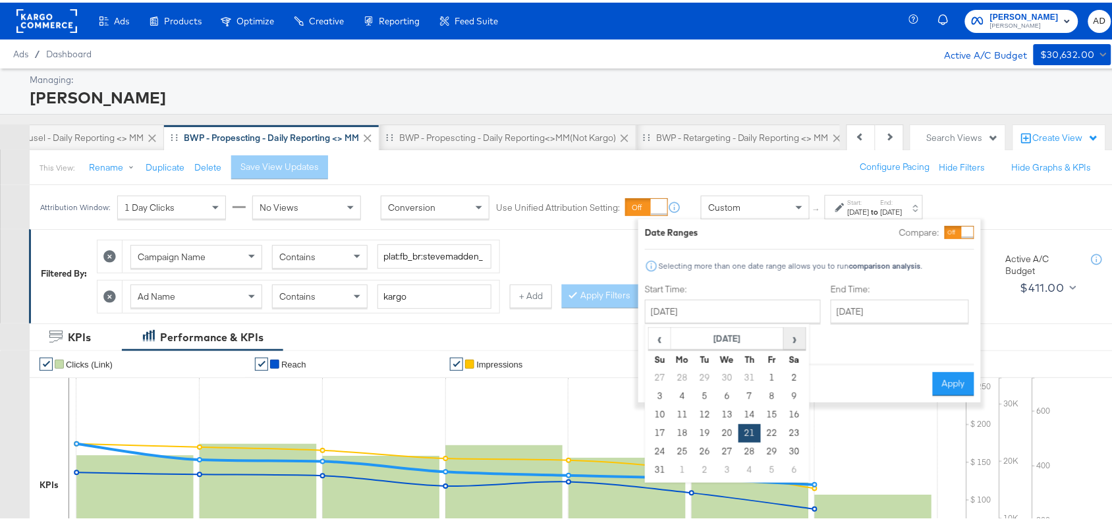
click at [798, 341] on span "›" at bounding box center [794, 336] width 20 height 20
click at [728, 409] on td "17" at bounding box center [727, 412] width 22 height 18
type input "[DATE]"
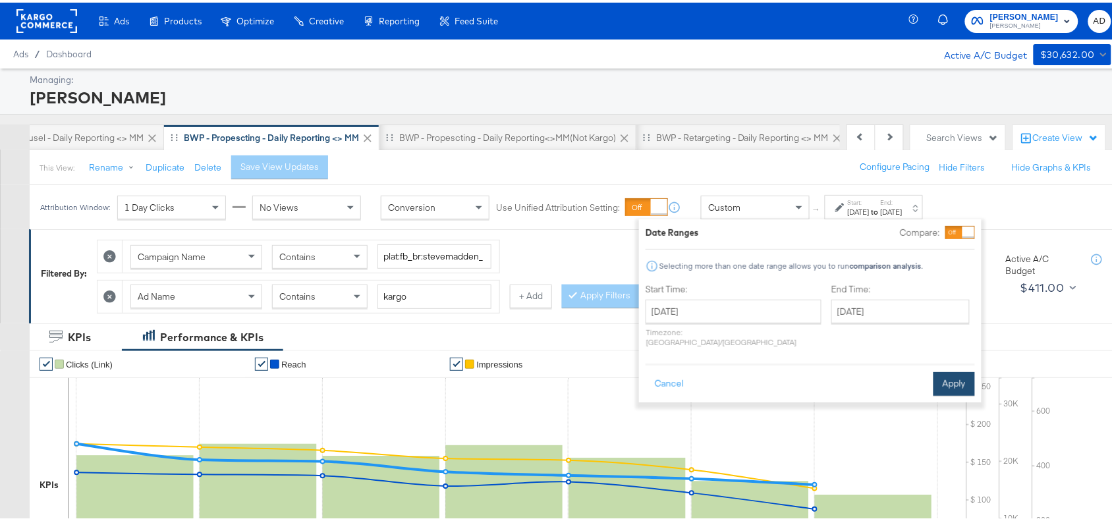
click at [956, 369] on button "Apply" at bounding box center [953, 381] width 41 height 24
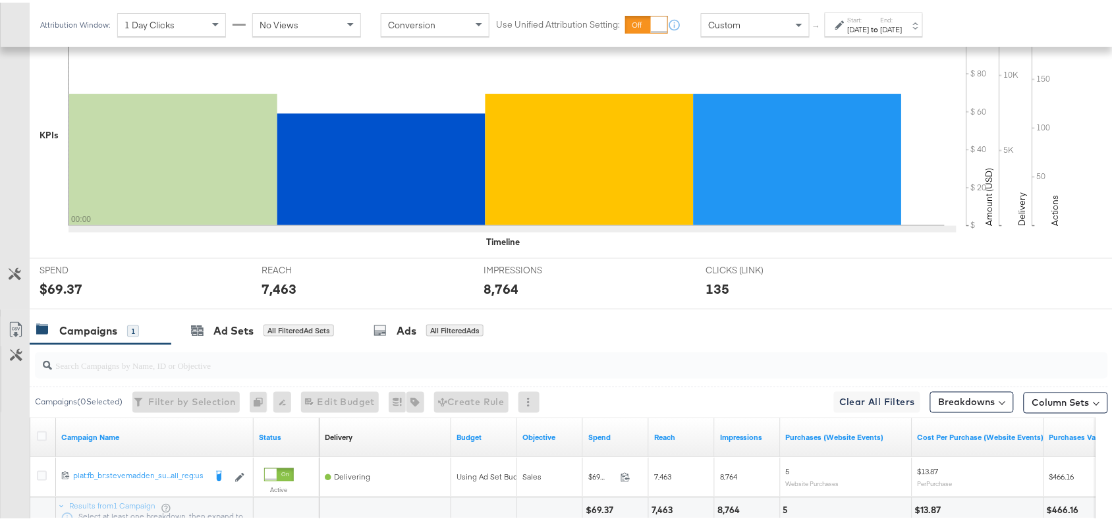
scroll to position [462, 0]
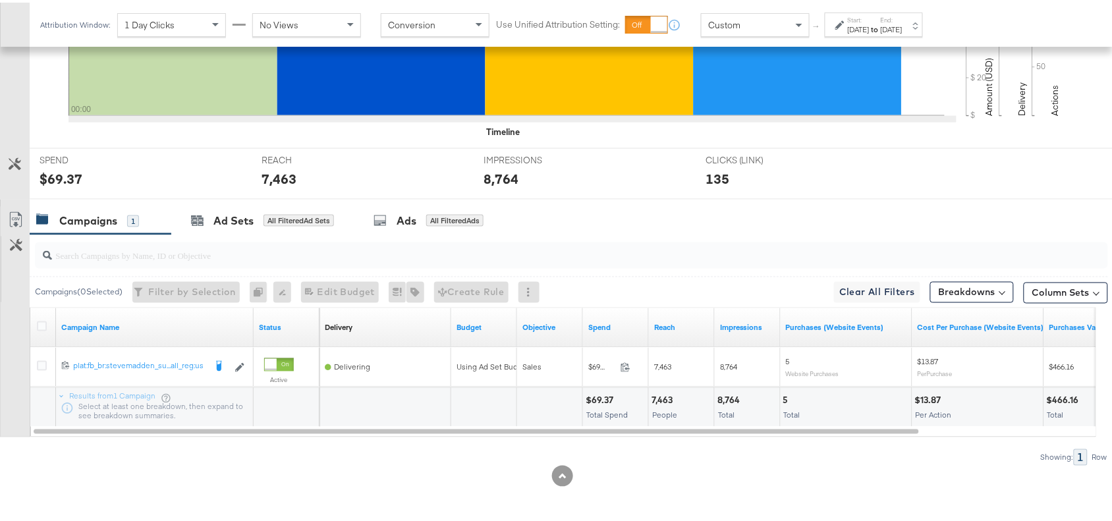
click at [600, 402] on div "$69.37" at bounding box center [602, 398] width 32 height 13
copy div "69.37"
click at [600, 402] on div "$69.37" at bounding box center [602, 398] width 32 height 13
click at [659, 400] on div "7,463" at bounding box center [663, 398] width 25 height 13
copy div "7,463"
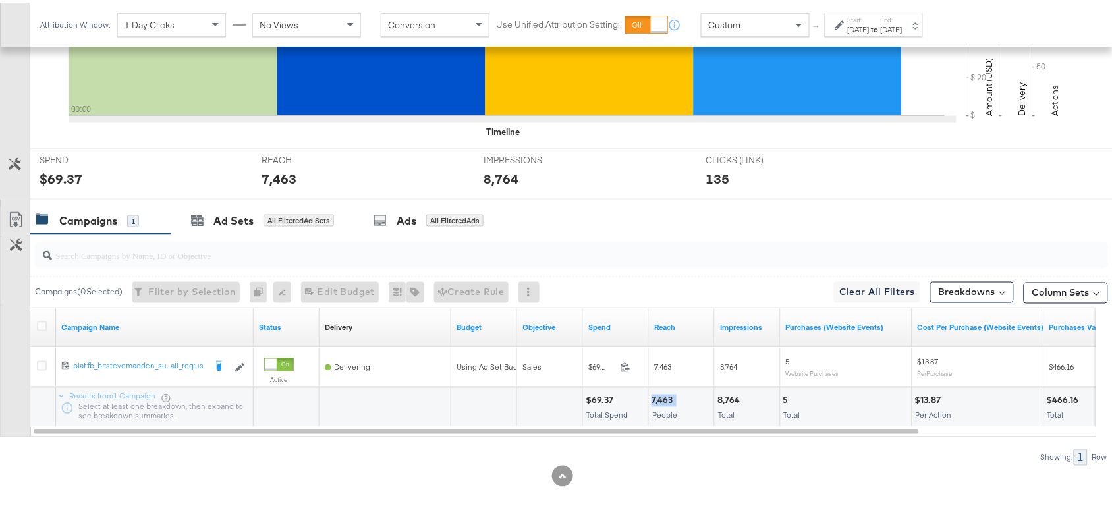
click at [659, 400] on div "7,463" at bounding box center [663, 398] width 25 height 13
click at [728, 396] on div "8,764" at bounding box center [730, 398] width 26 height 13
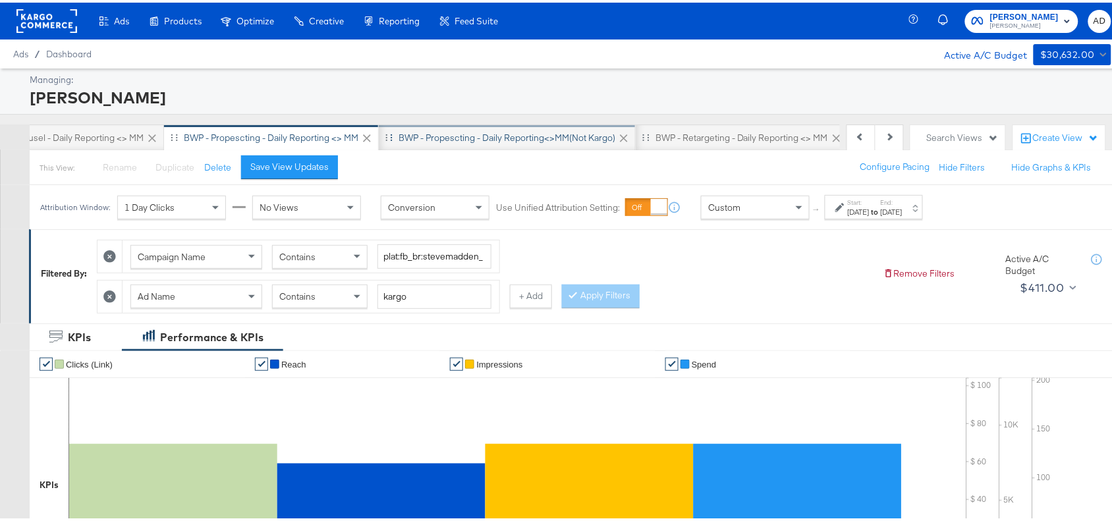
click at [471, 142] on div "BWP - Propescting - Daily Reporting<>MM(not kargo)" at bounding box center [507, 135] width 257 height 26
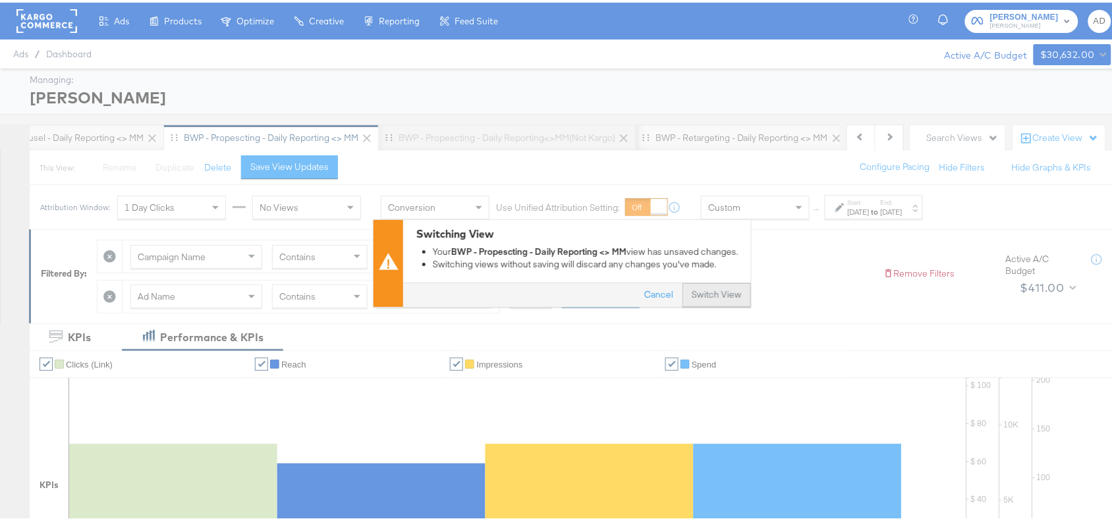
click at [702, 295] on button "Switch View" at bounding box center [716, 293] width 68 height 24
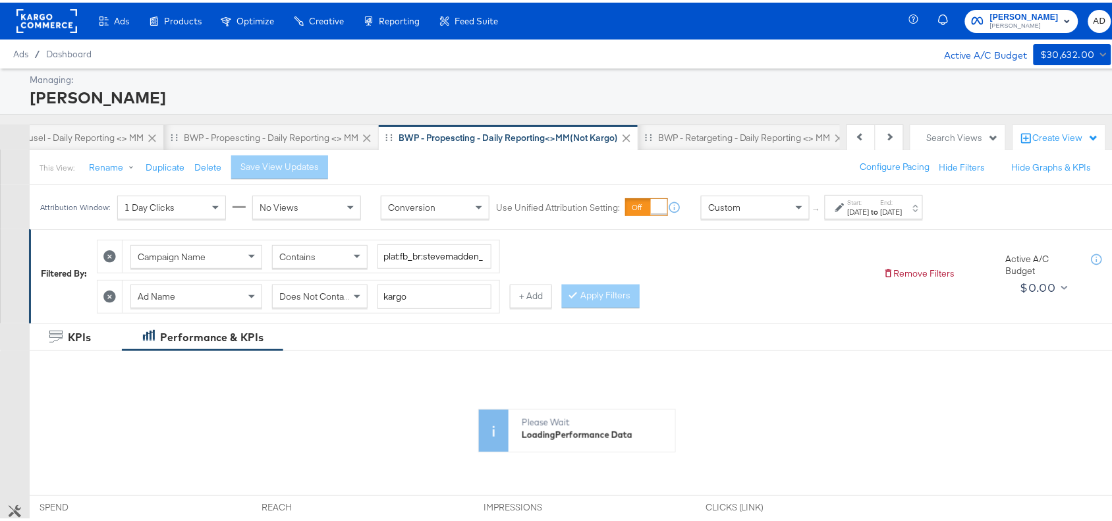
click at [881, 206] on strong "to" at bounding box center [874, 209] width 11 height 10
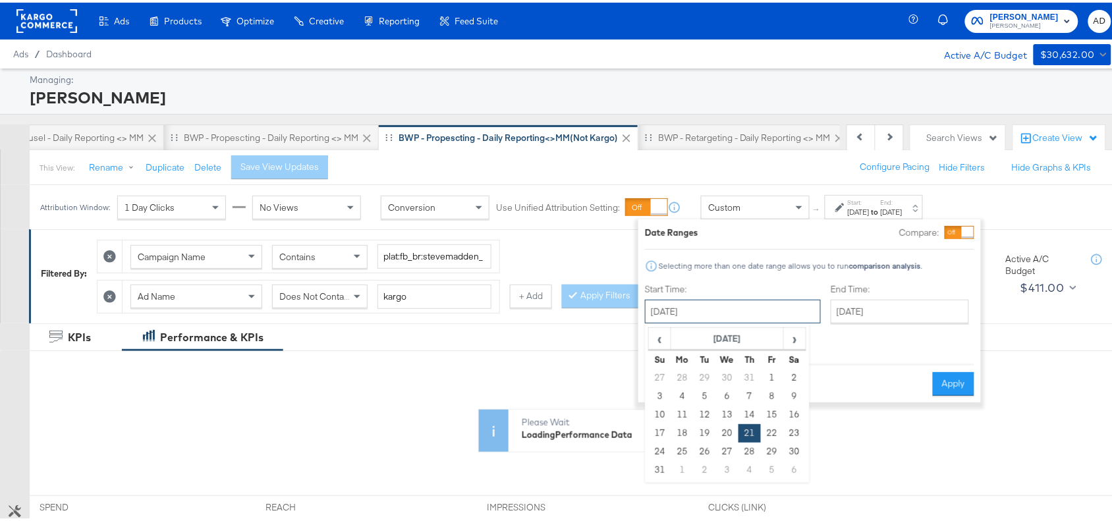
click at [726, 308] on input "[DATE]" at bounding box center [733, 309] width 176 height 24
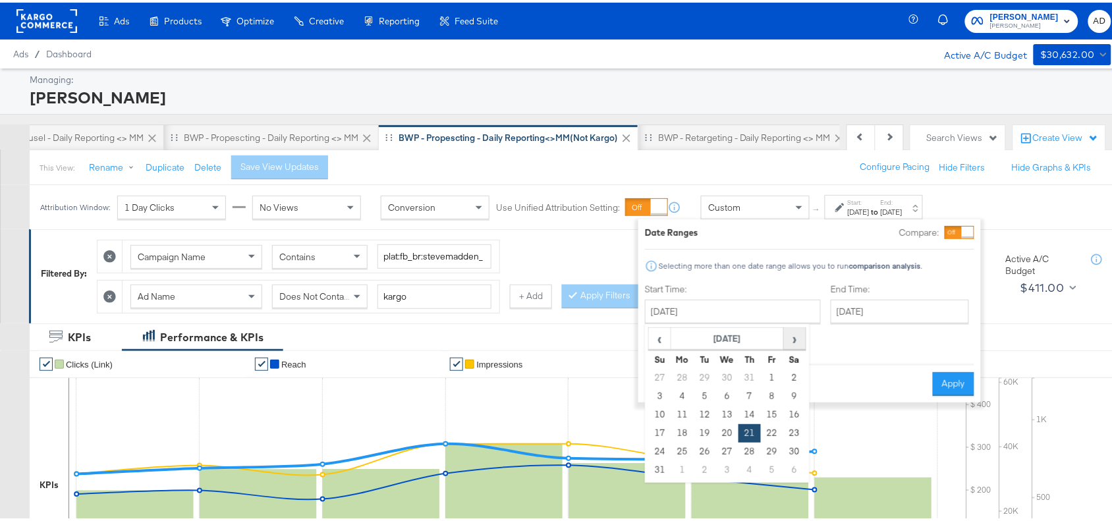
click at [795, 341] on span "›" at bounding box center [794, 336] width 20 height 20
click at [726, 412] on td "17" at bounding box center [727, 412] width 22 height 18
type input "[DATE]"
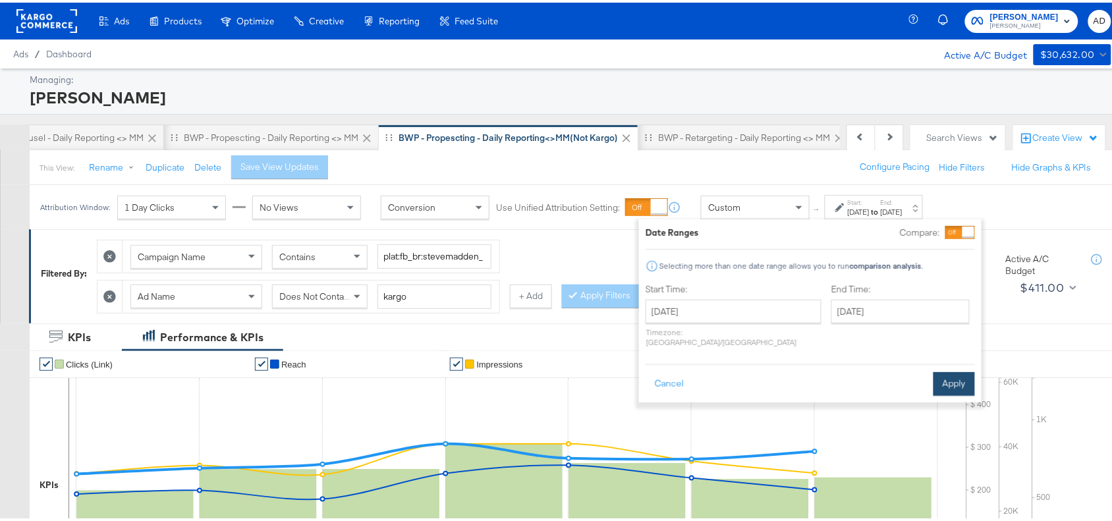
click at [962, 372] on button "Apply" at bounding box center [953, 381] width 41 height 24
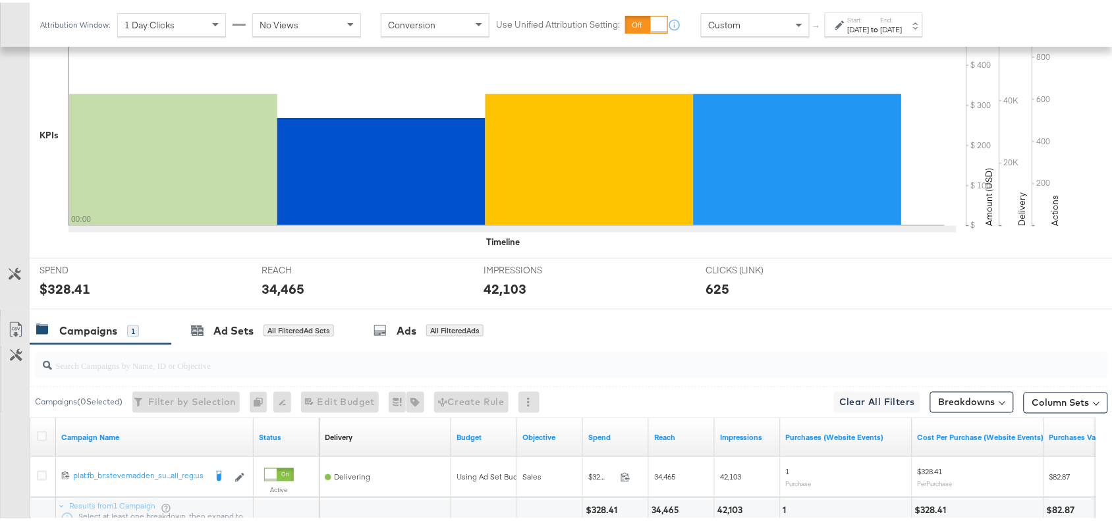
scroll to position [462, 0]
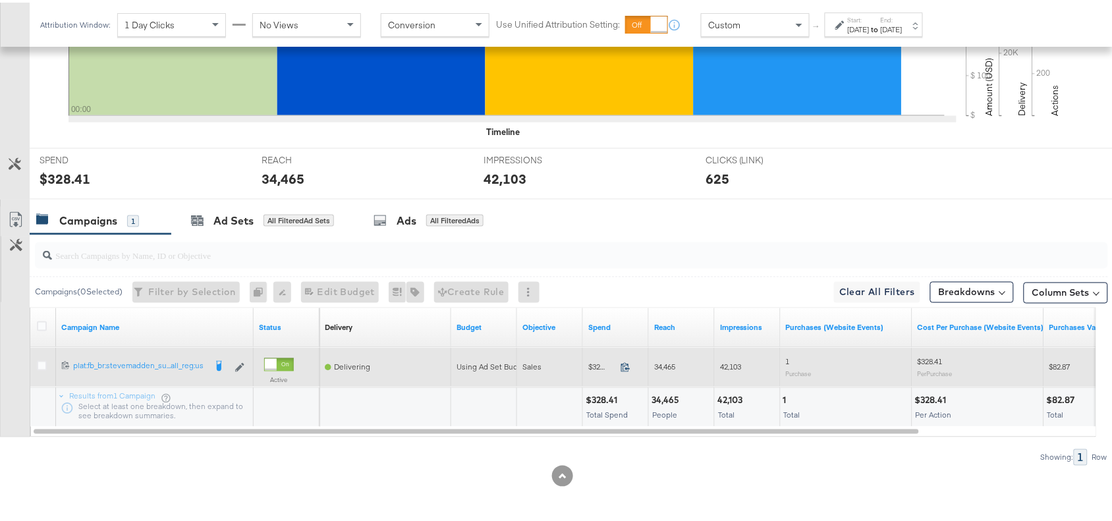
click at [621, 364] on icon at bounding box center [625, 365] width 10 height 10
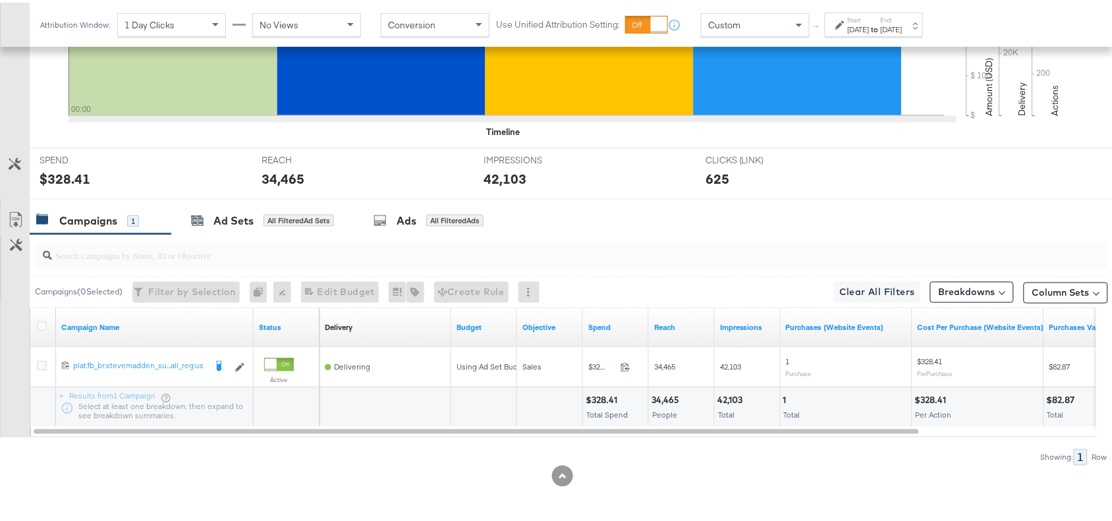
click at [670, 400] on div "34,465" at bounding box center [667, 398] width 32 height 13
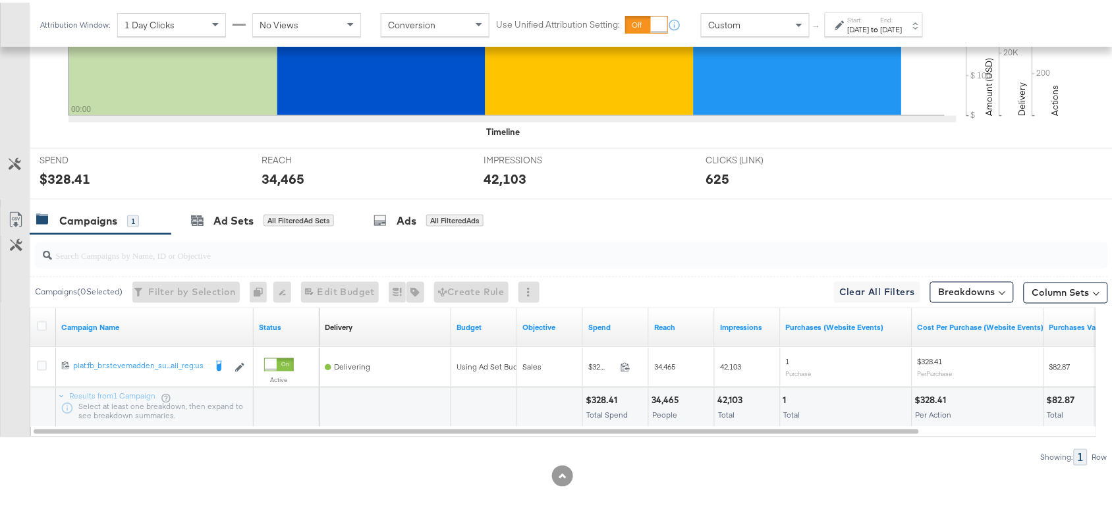
click at [726, 402] on div "42,103" at bounding box center [731, 398] width 29 height 13
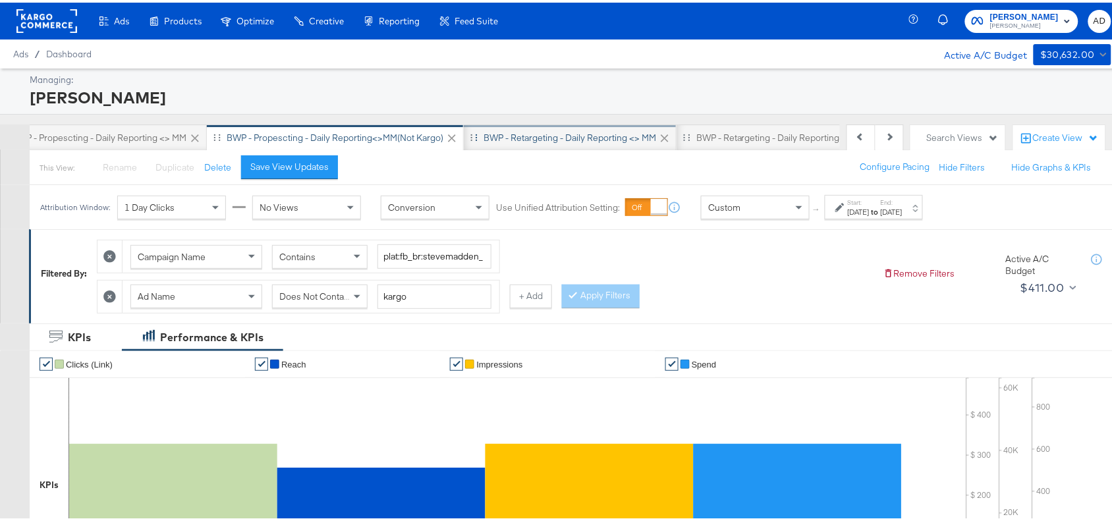
scroll to position [0, 1049]
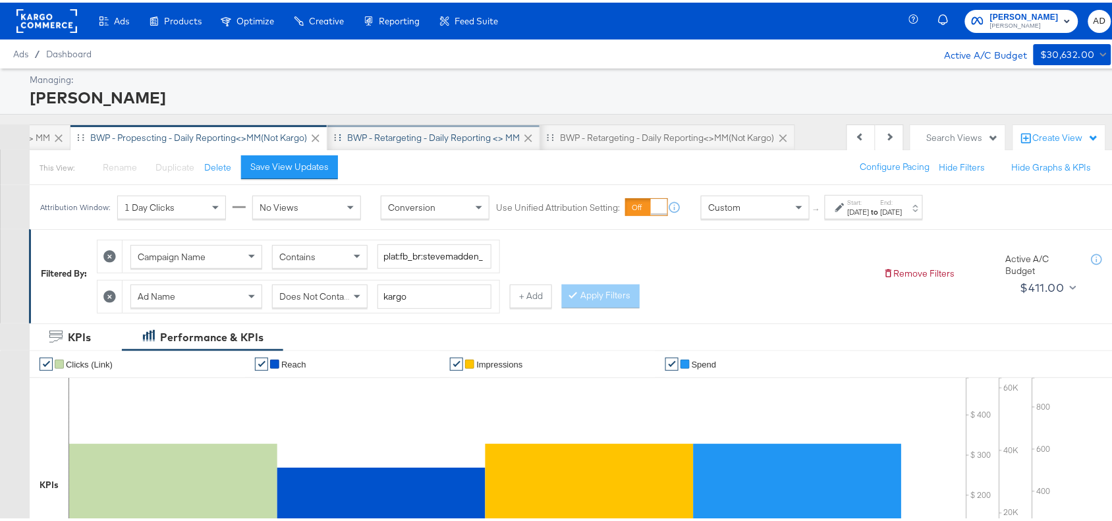
click at [414, 140] on div "BWP - Retargeting - Daily Reporting <> MM" at bounding box center [433, 135] width 173 height 13
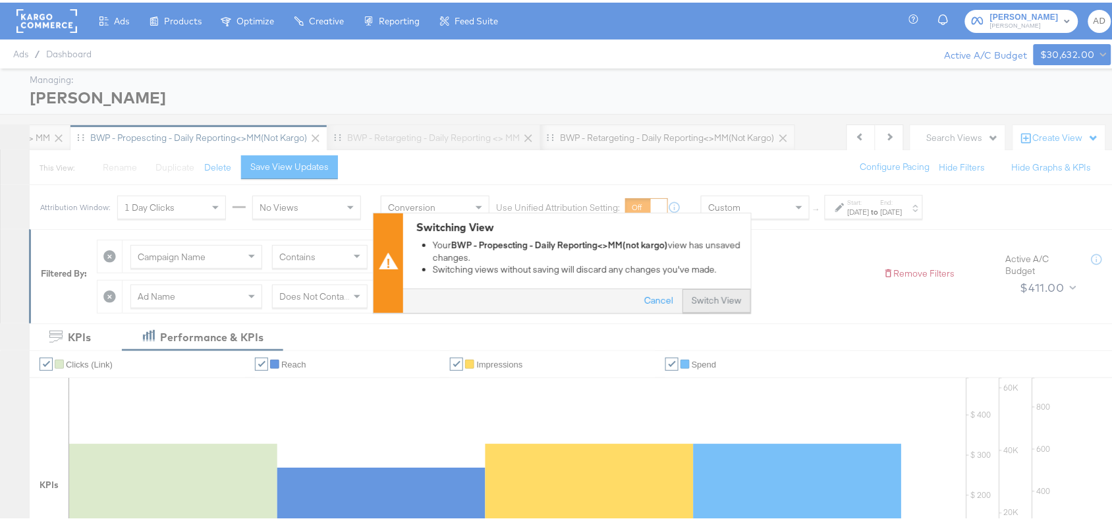
click at [706, 294] on button "Switch View" at bounding box center [716, 299] width 68 height 24
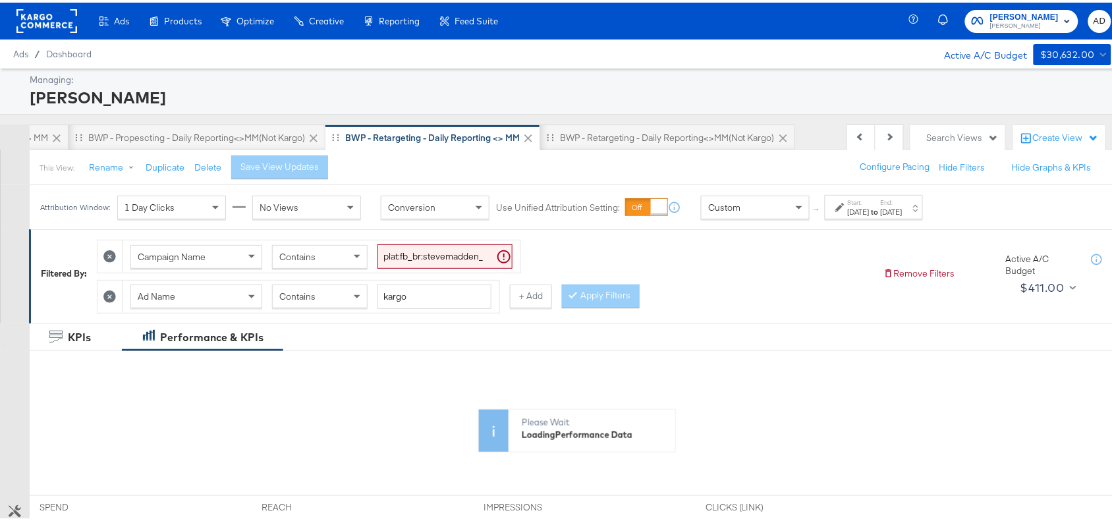
click at [881, 205] on strong "to" at bounding box center [874, 209] width 11 height 10
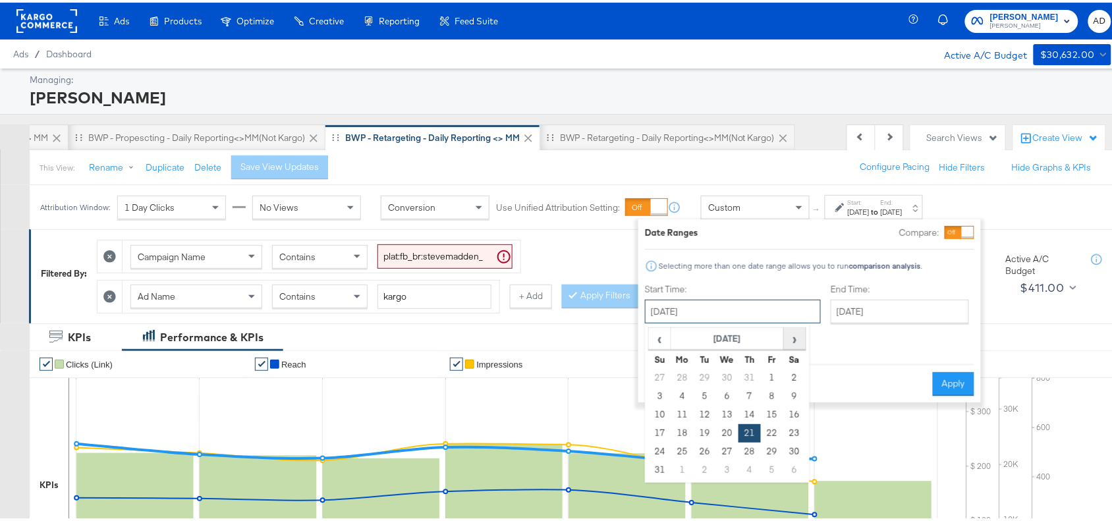
drag, startPoint x: 726, startPoint y: 310, endPoint x: 799, endPoint y: 343, distance: 79.6
click at [799, 321] on div "[DATE] ‹ [DATE] › Su Mo Tu We Th Fr Sa 27 28 29 30 31 1 2 3 4 5 6 7 8 9 10 11 1…" at bounding box center [733, 309] width 176 height 24
click at [799, 343] on span "›" at bounding box center [794, 336] width 20 height 20
click at [725, 406] on td "17" at bounding box center [727, 412] width 22 height 18
type input "[DATE]"
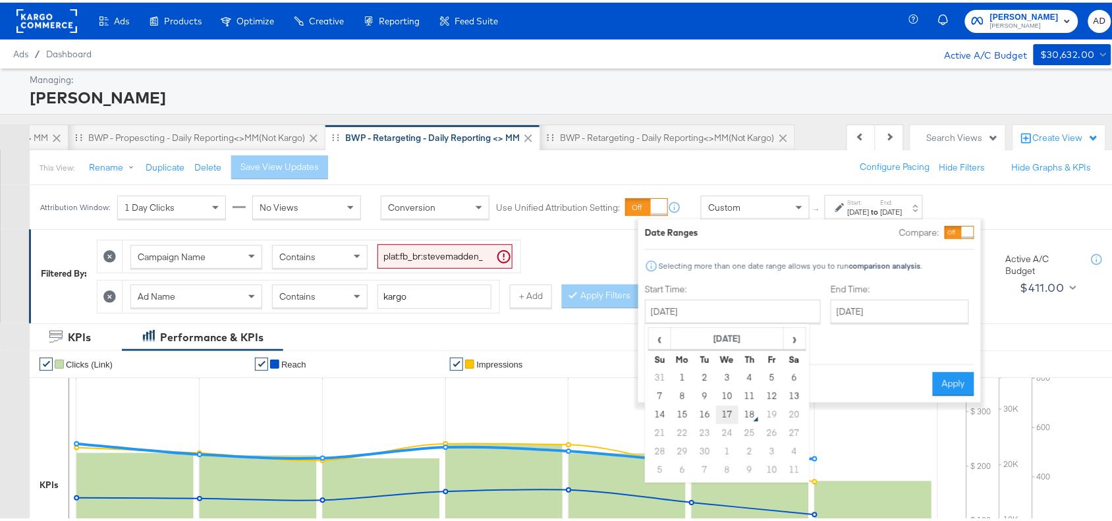
type input "[DATE]"
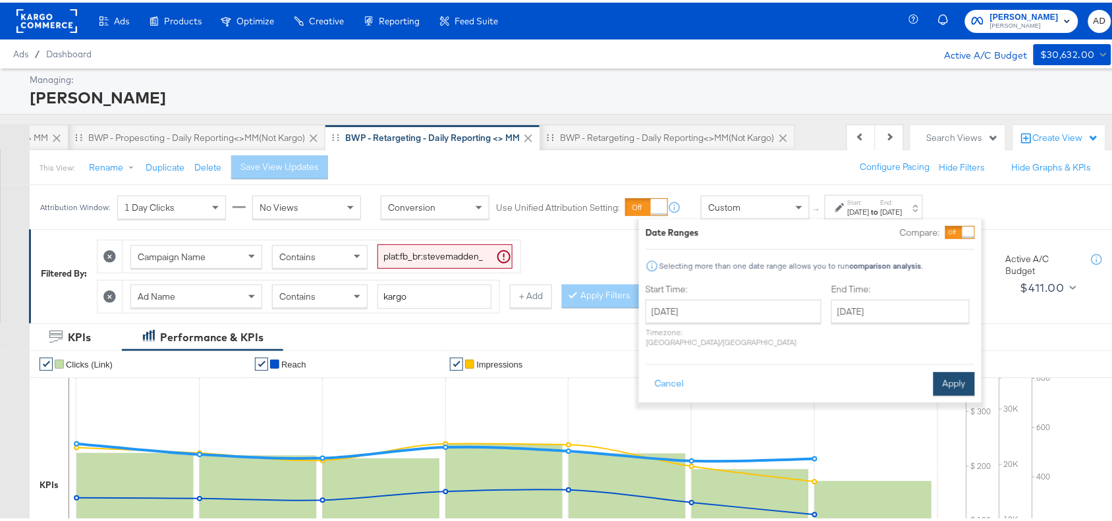
click at [952, 372] on button "Apply" at bounding box center [953, 381] width 41 height 24
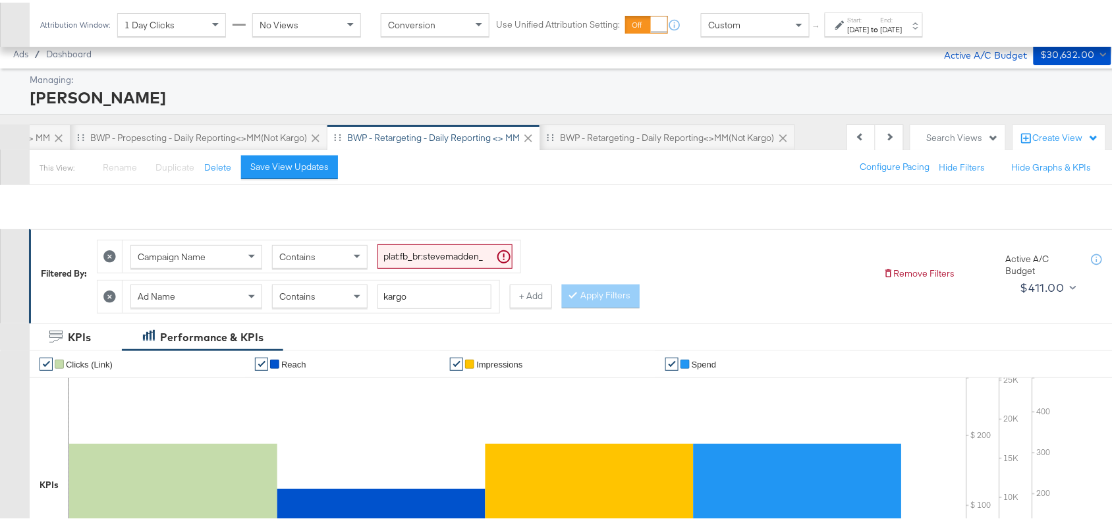
scroll to position [462, 0]
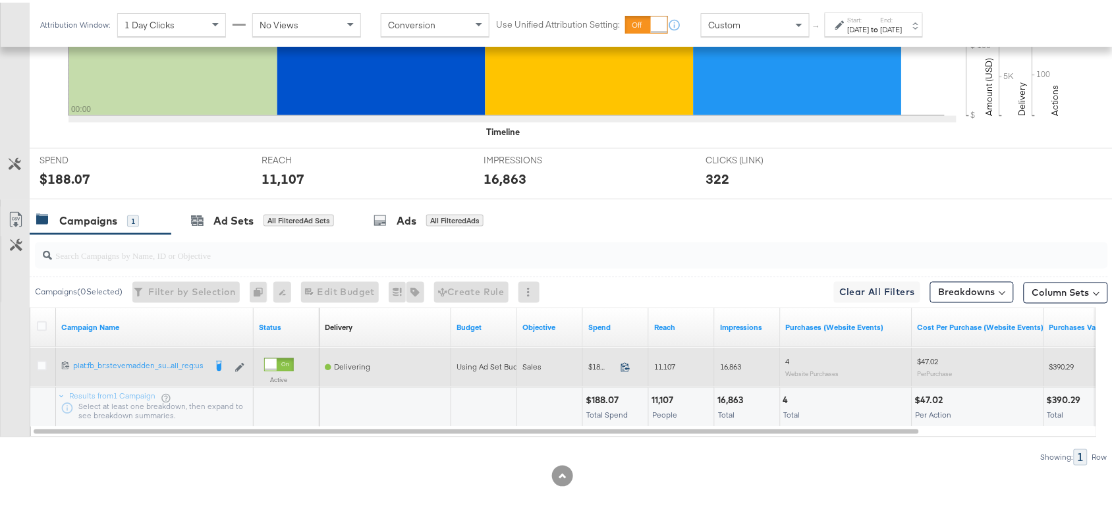
click at [626, 366] on icon at bounding box center [625, 365] width 10 height 10
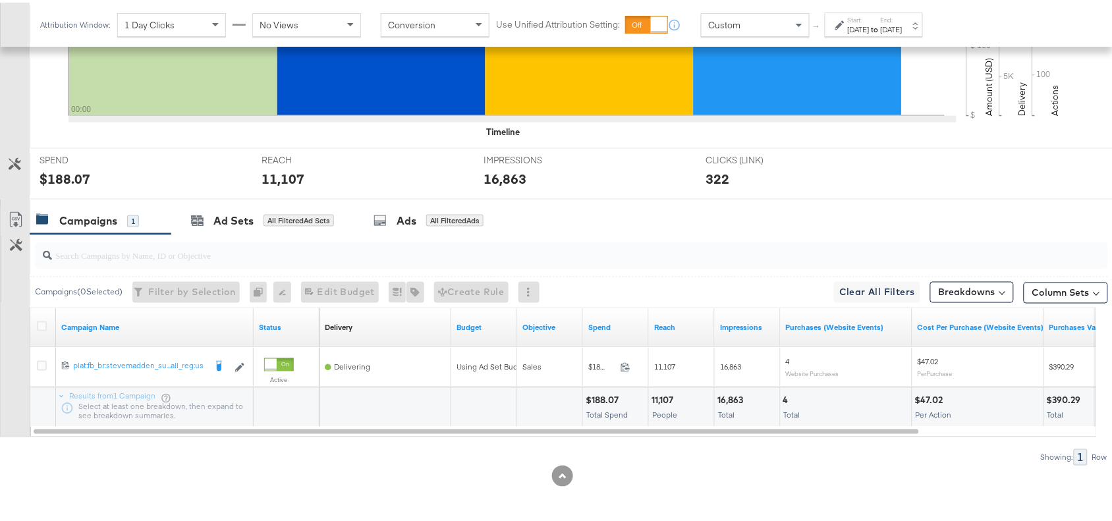
click at [666, 400] on div "11,107" at bounding box center [664, 398] width 26 height 13
copy div "11,107"
click at [666, 400] on div "11,107" at bounding box center [664, 398] width 26 height 13
click at [666, 392] on div "11,107" at bounding box center [664, 398] width 26 height 13
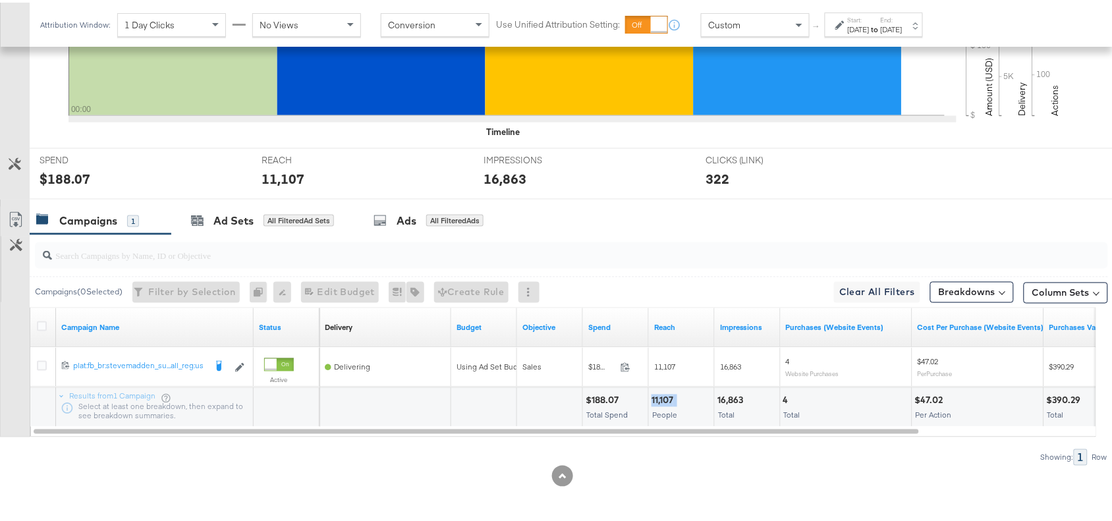
click at [664, 400] on div "11,107" at bounding box center [664, 398] width 26 height 13
click at [738, 396] on div "16,863" at bounding box center [732, 398] width 30 height 13
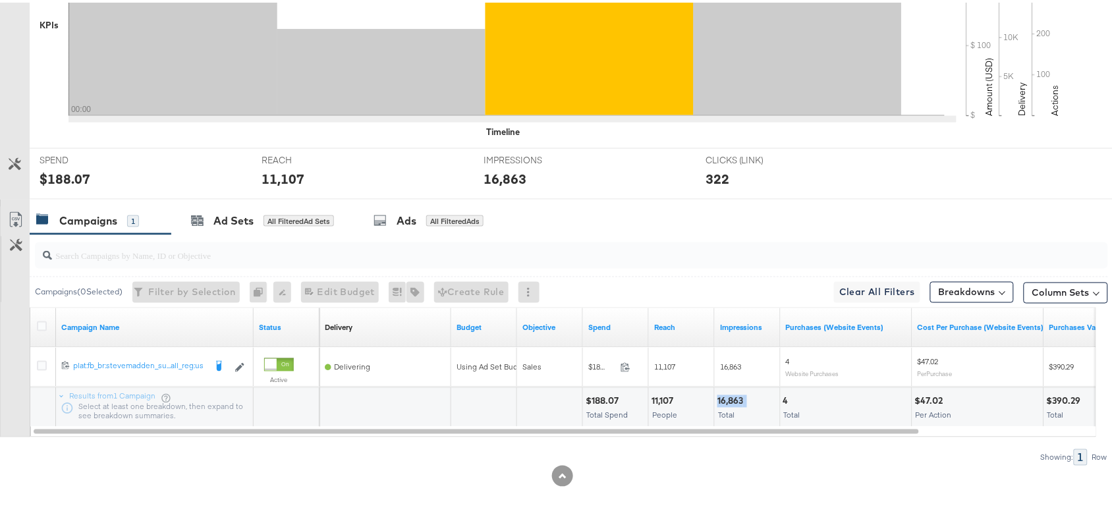
scroll to position [0, 0]
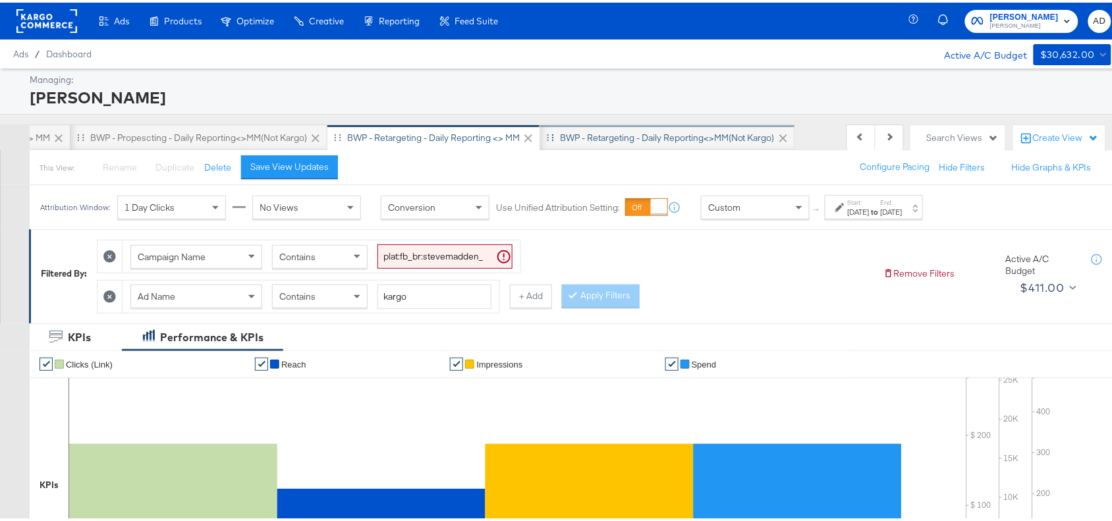
click at [644, 132] on div "BWP - Retargeting - Daily Reporting<>MM(not kargo)" at bounding box center [667, 135] width 215 height 13
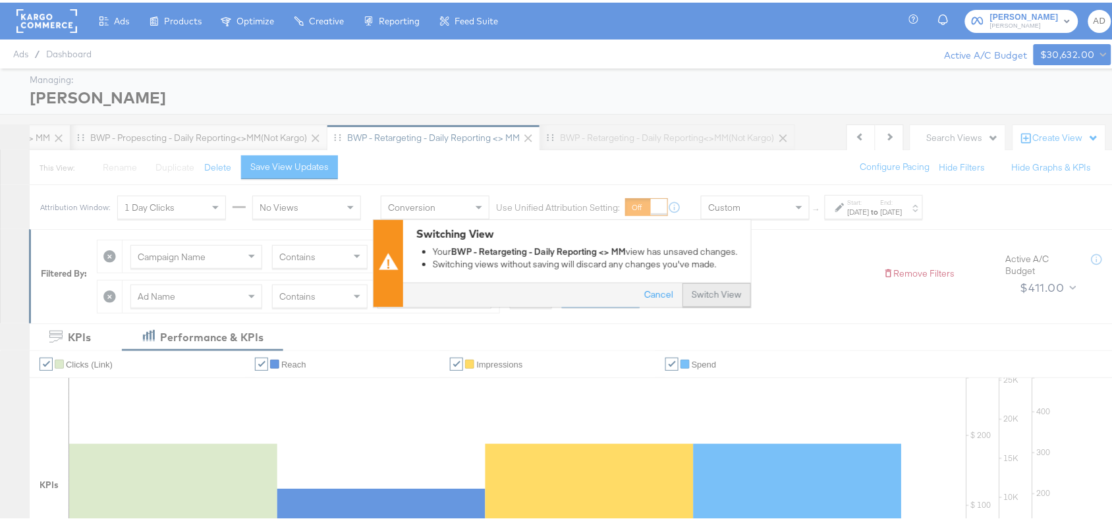
click at [699, 291] on button "Switch View" at bounding box center [716, 293] width 68 height 24
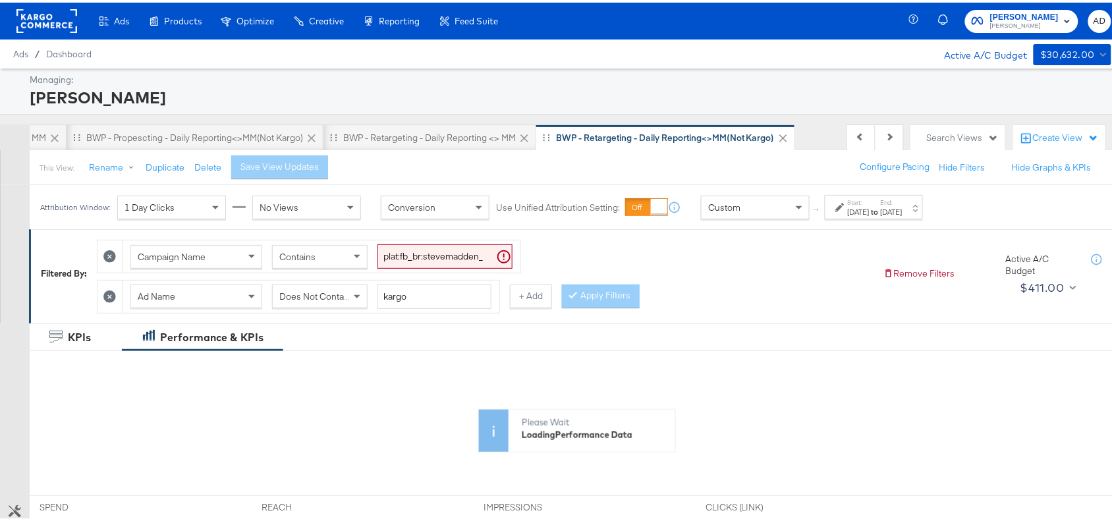
click at [902, 203] on label "End:" at bounding box center [892, 200] width 22 height 9
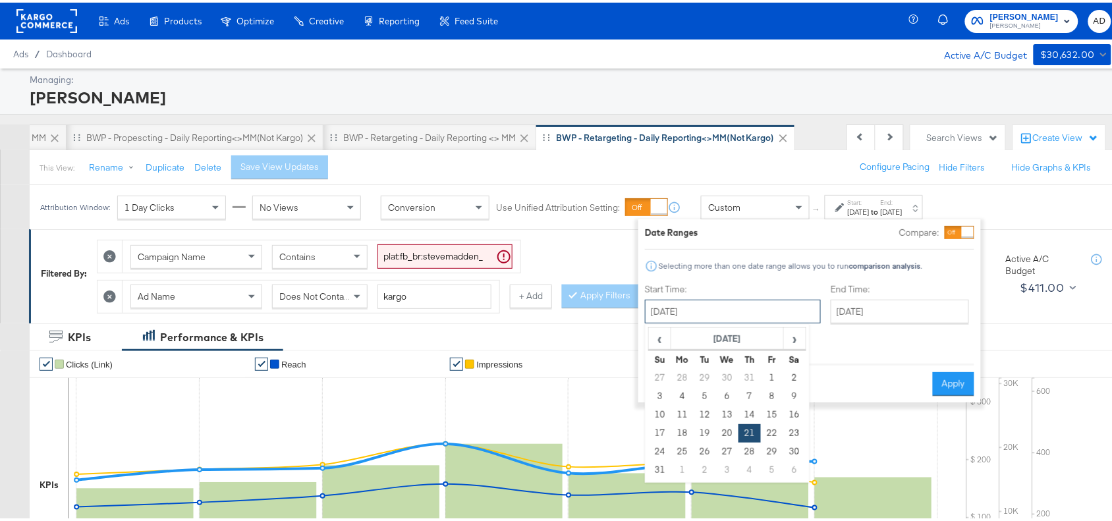
click at [748, 310] on input "[DATE]" at bounding box center [733, 309] width 176 height 24
click at [794, 337] on span "›" at bounding box center [794, 336] width 20 height 20
click at [723, 415] on td "17" at bounding box center [727, 412] width 22 height 18
type input "[DATE]"
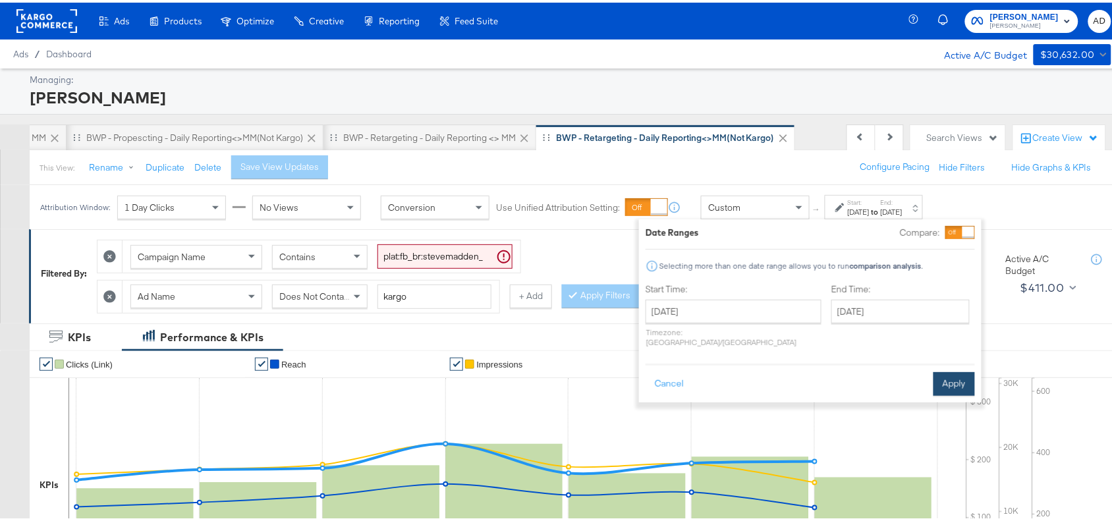
click at [952, 369] on button "Apply" at bounding box center [953, 381] width 41 height 24
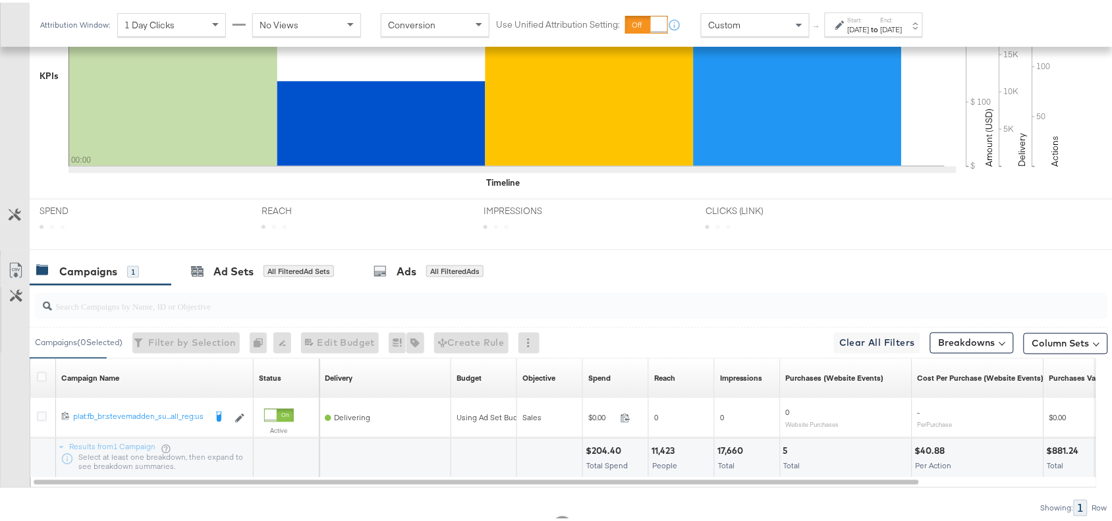
scroll to position [462, 0]
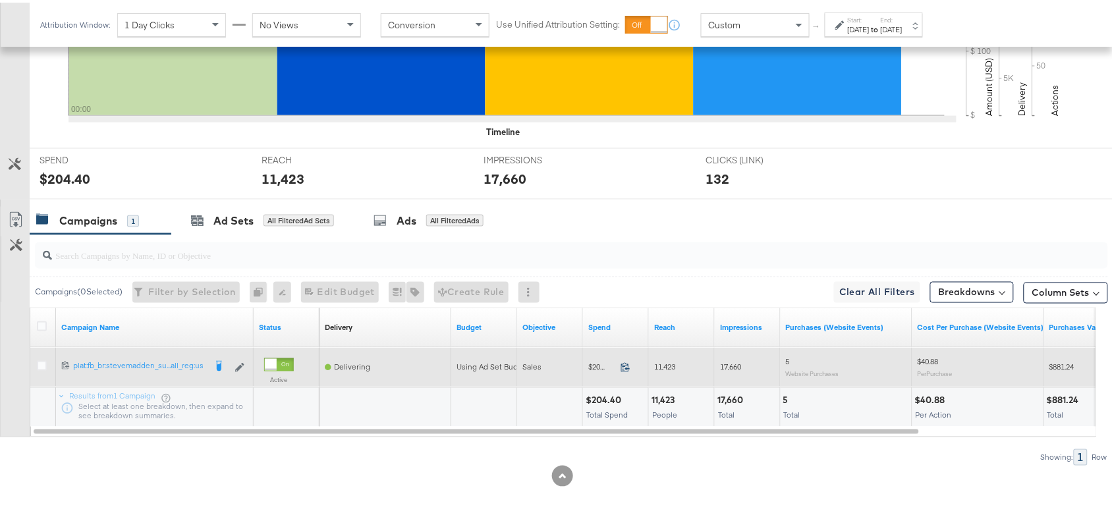
click at [626, 363] on icon at bounding box center [625, 365] width 10 height 10
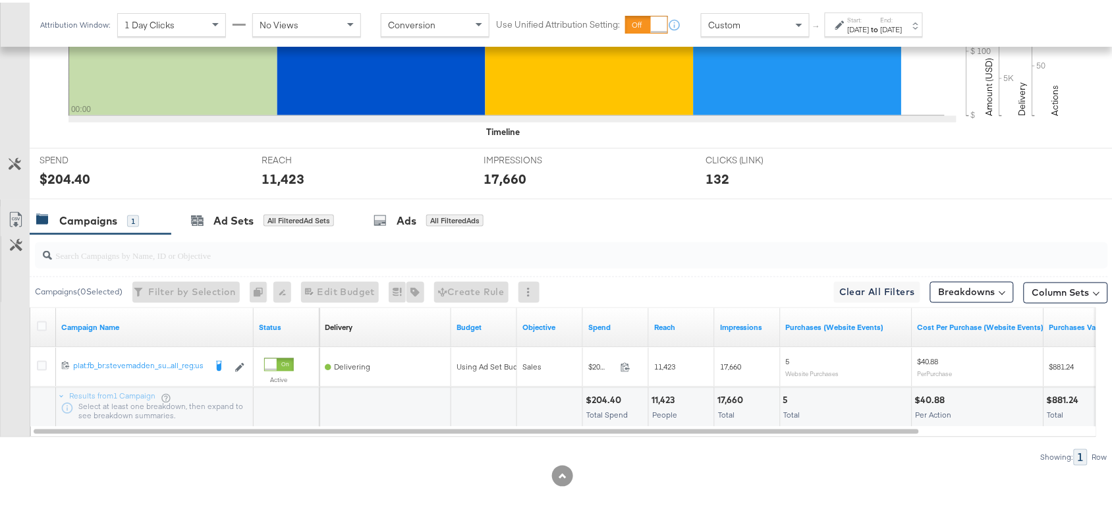
click at [662, 396] on div "11,423" at bounding box center [664, 398] width 27 height 13
click at [732, 400] on div "17,660" at bounding box center [732, 398] width 30 height 13
